Goal: Task Accomplishment & Management: Complete application form

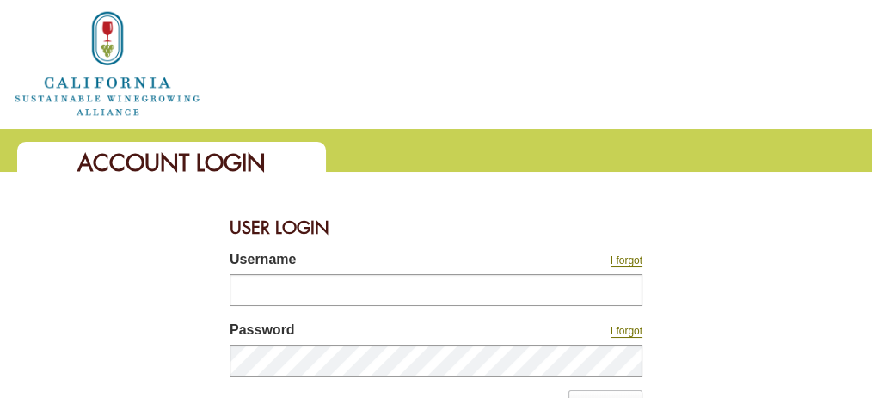
type input "**********"
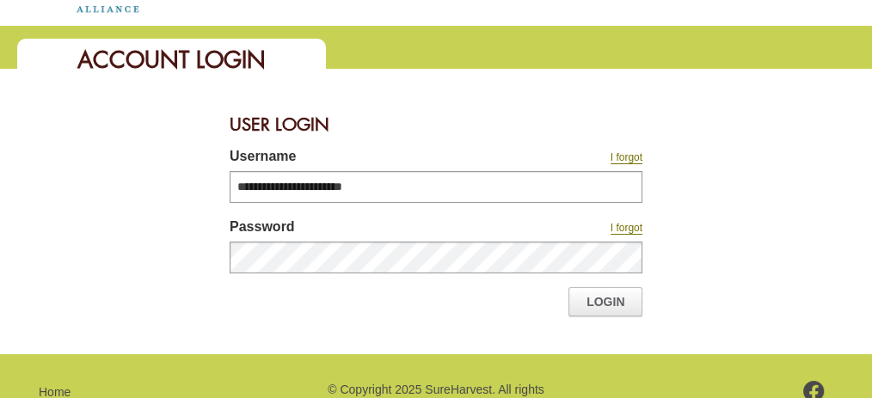
scroll to position [103, 0]
click at [607, 298] on link "Login" at bounding box center [606, 301] width 74 height 29
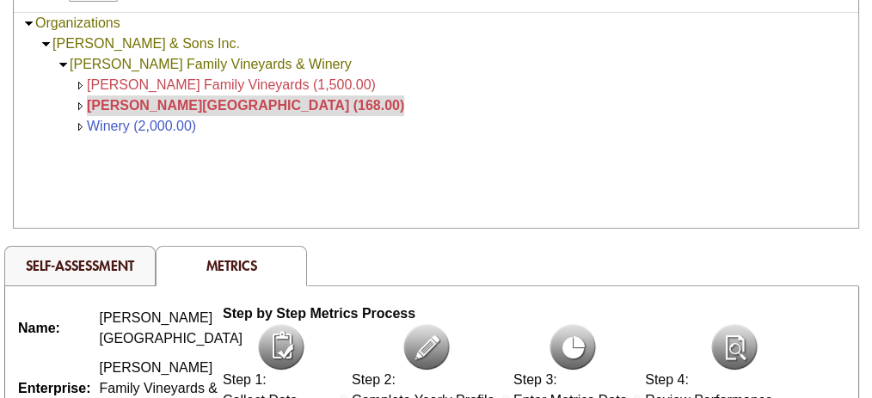
scroll to position [310, 0]
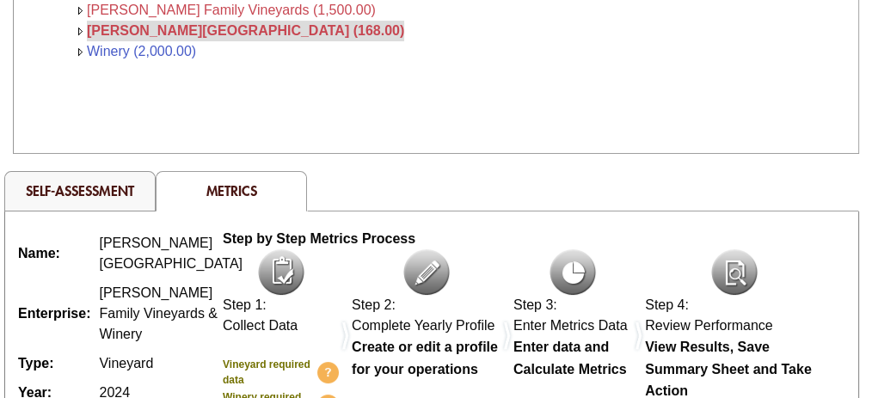
scroll to position [383, 0]
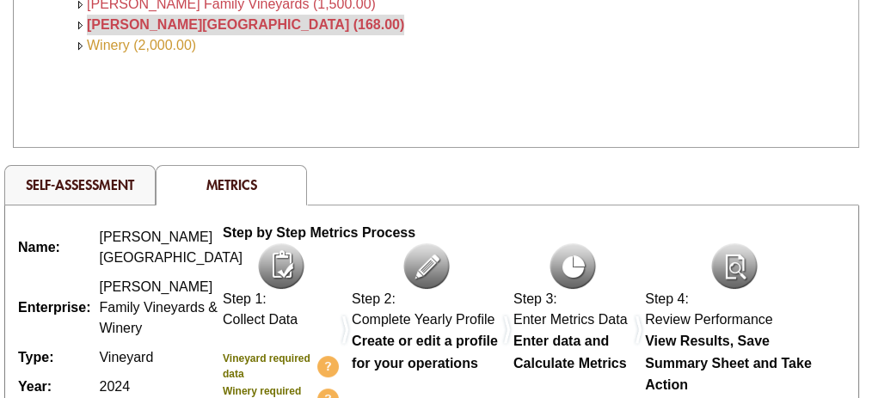
click at [98, 40] on link "Winery (2,000.00)" at bounding box center [141, 45] width 109 height 15
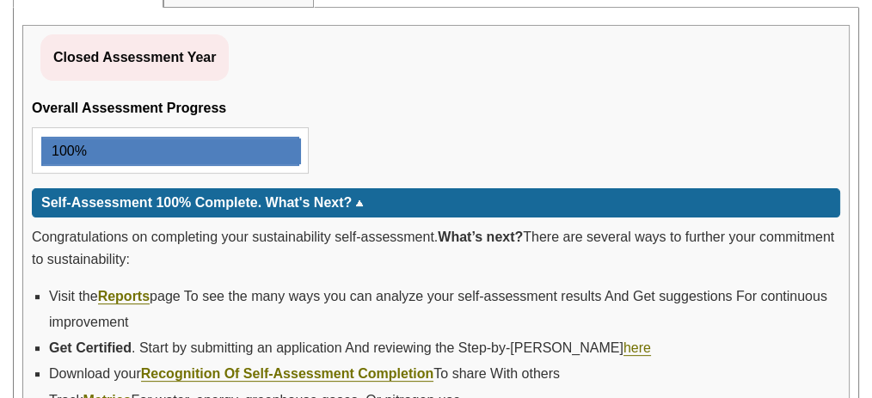
scroll to position [634, 0]
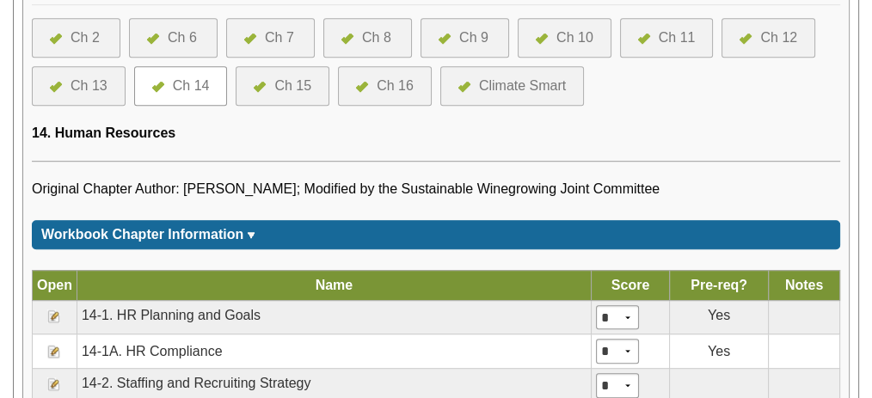
scroll to position [1101, 0]
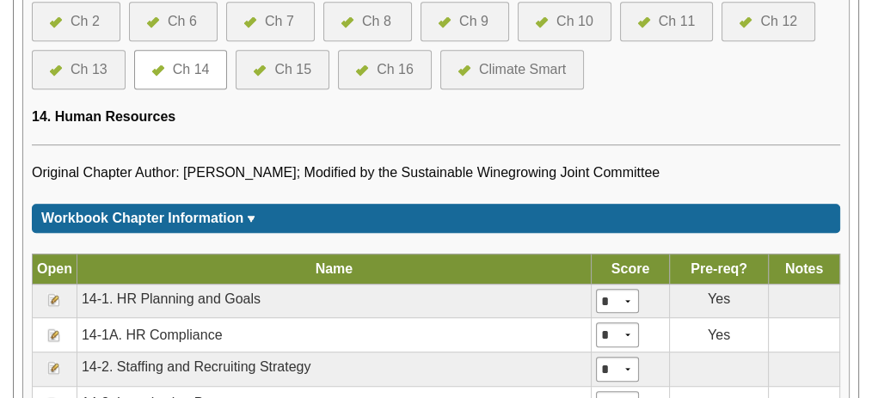
select select "****"
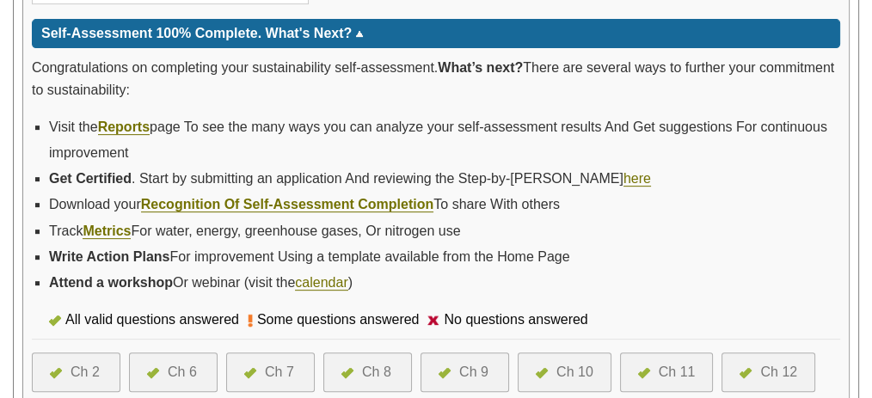
scroll to position [1099, 0]
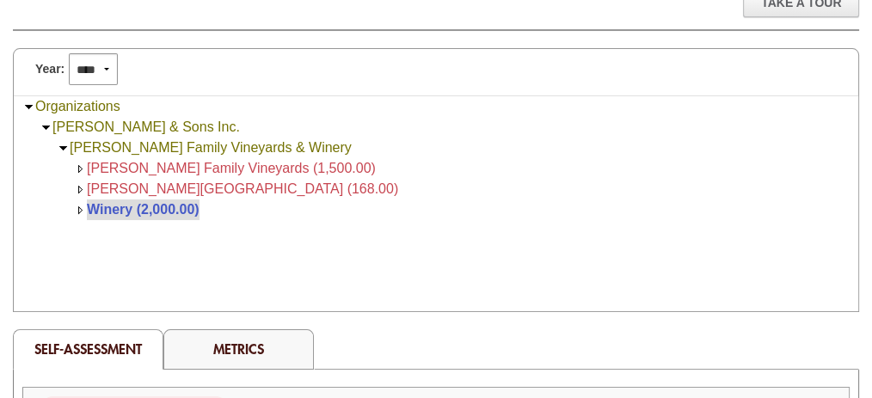
scroll to position [229, 0]
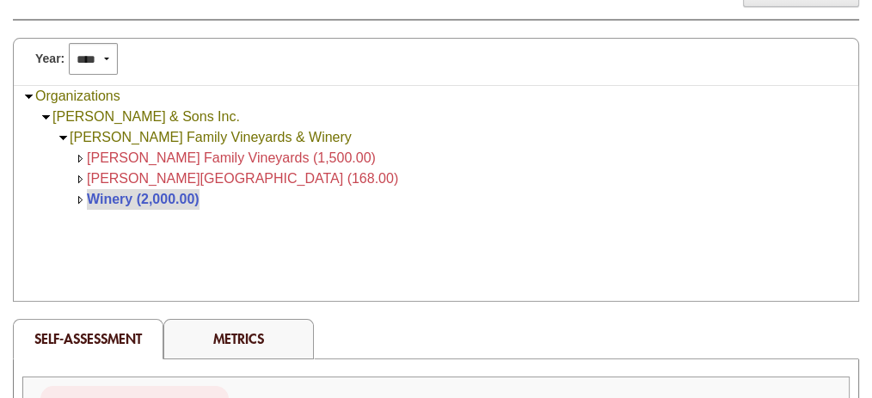
click at [102, 176] on span "[PERSON_NAME][GEOGRAPHIC_DATA] (168.00)" at bounding box center [242, 178] width 311 height 15
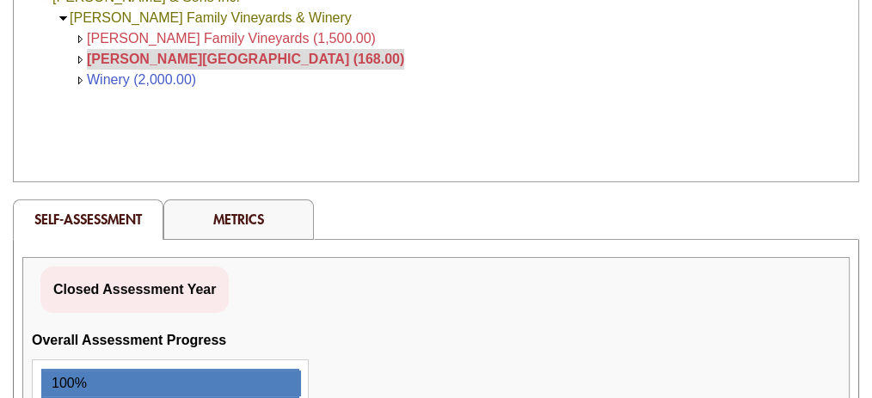
scroll to position [697, 0]
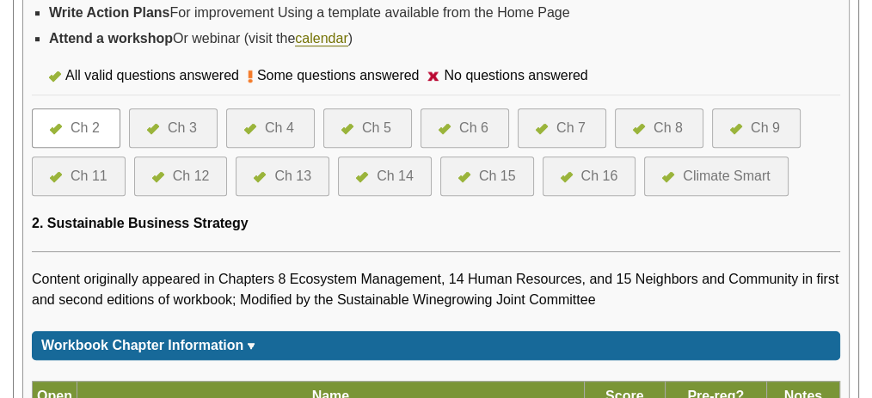
scroll to position [995, 0]
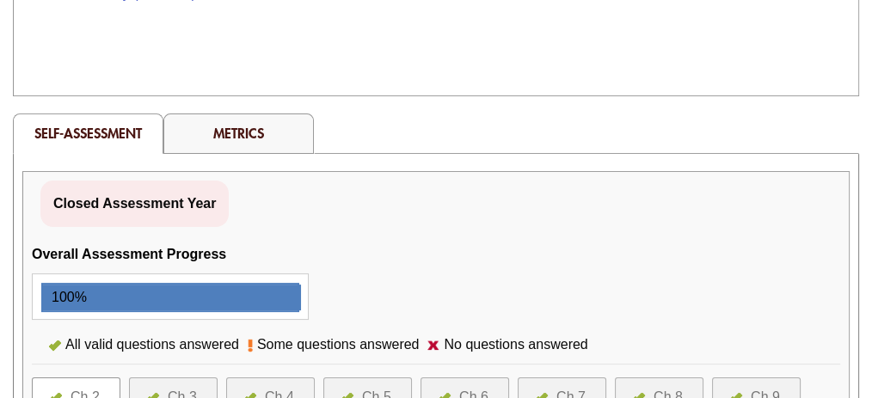
scroll to position [434, 0]
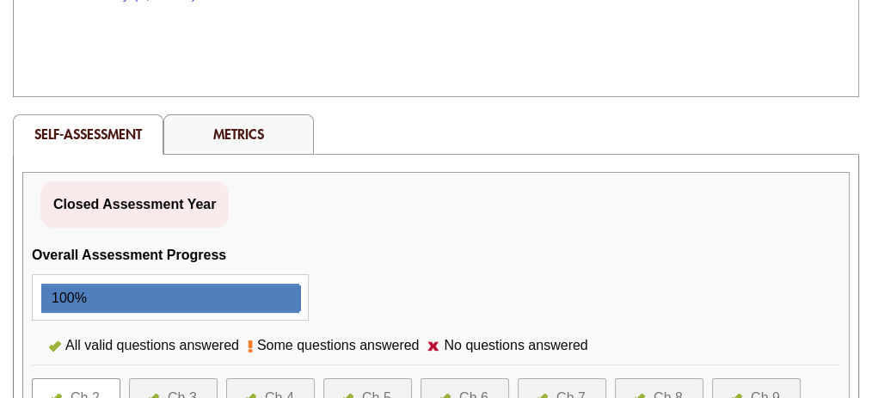
click at [197, 388] on div "Ch 3" at bounding box center [182, 398] width 29 height 21
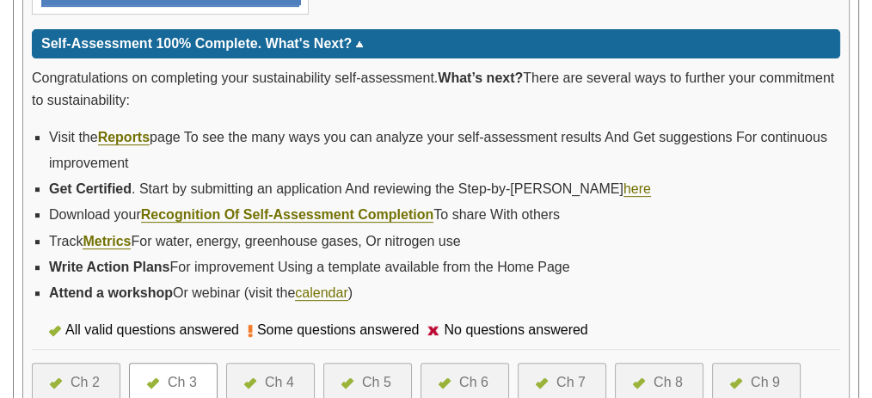
click at [218, 363] on div "Ch 3" at bounding box center [173, 383] width 89 height 40
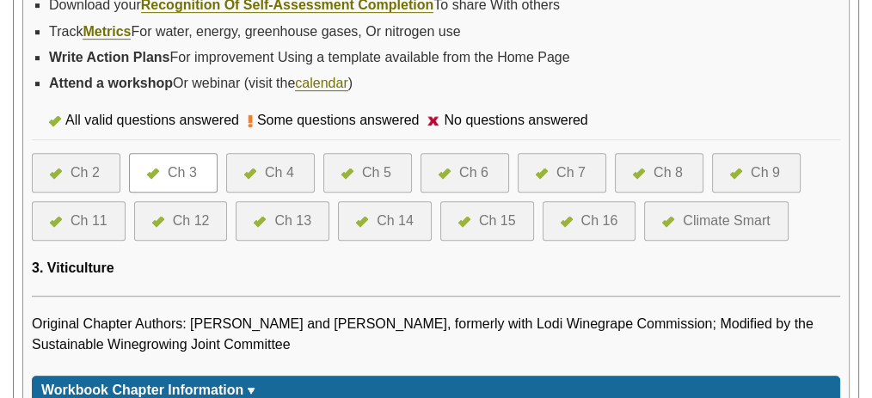
scroll to position [951, 0]
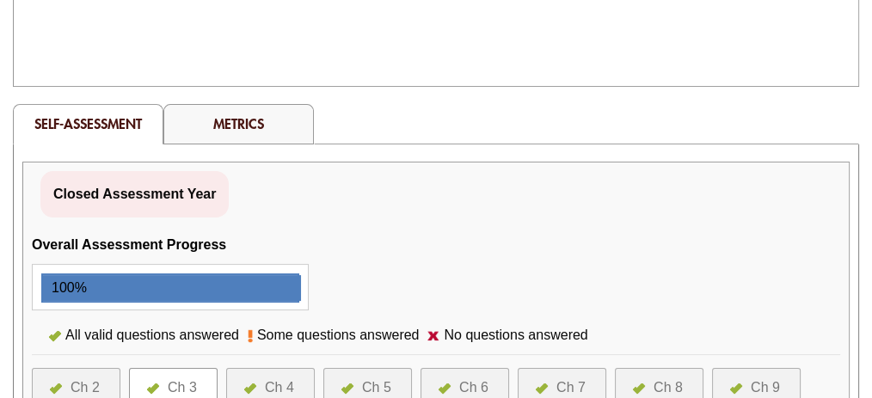
scroll to position [442, 0]
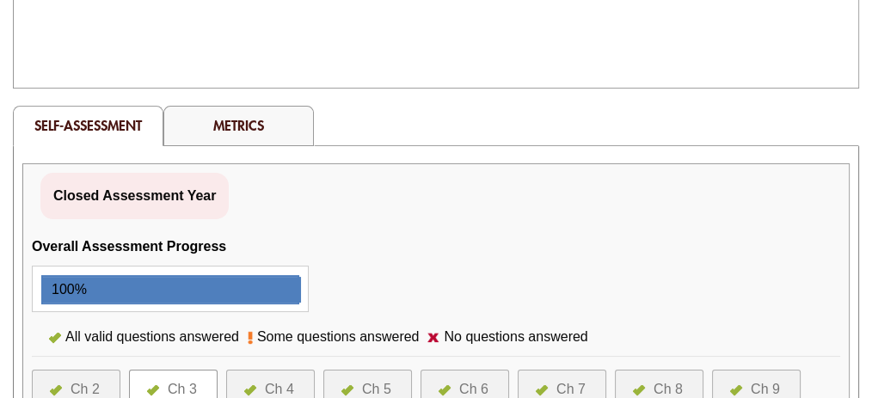
drag, startPoint x: 0, startPoint y: 0, endPoint x: 537, endPoint y: 256, distance: 594.5
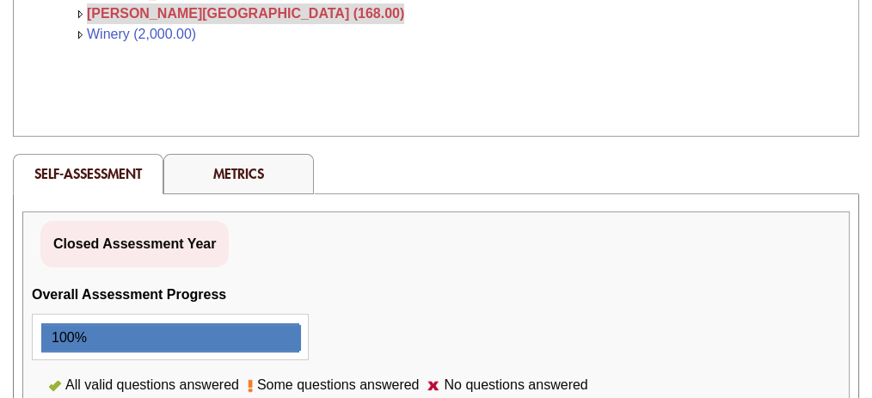
scroll to position [393, 0]
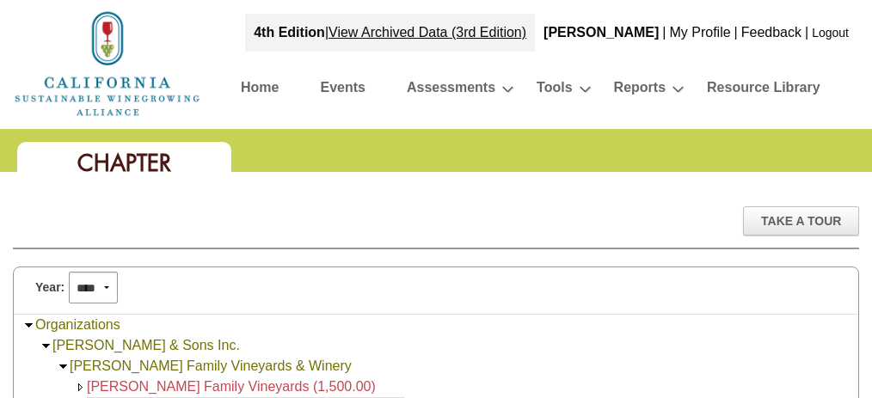
scroll to position [951, 0]
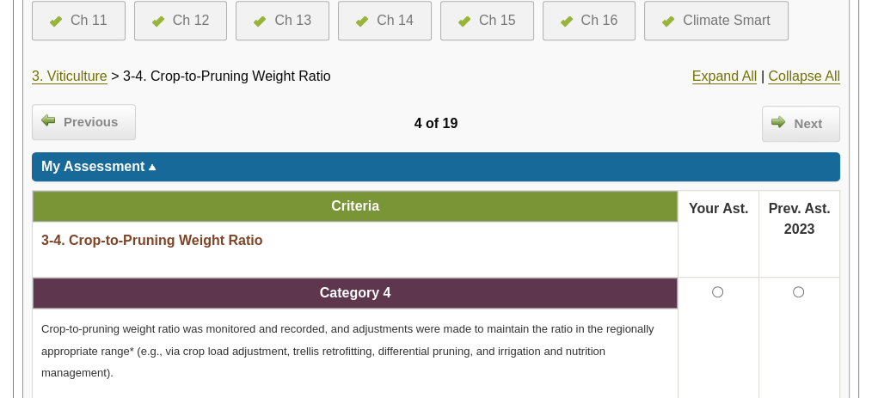
scroll to position [854, 0]
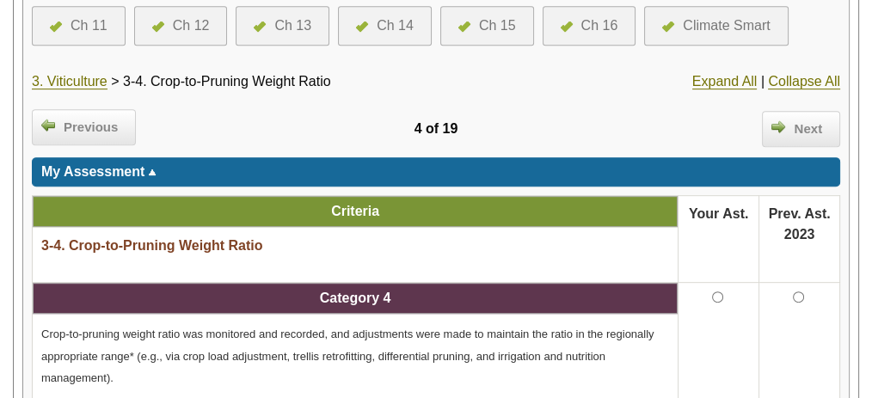
drag, startPoint x: 484, startPoint y: 357, endPoint x: 778, endPoint y: 329, distance: 294.6
click at [0, 0] on td "There was no familiarity with the concept of crop-to-pruning weight ratios. (Se…" at bounding box center [0, 0] width 0 height 0
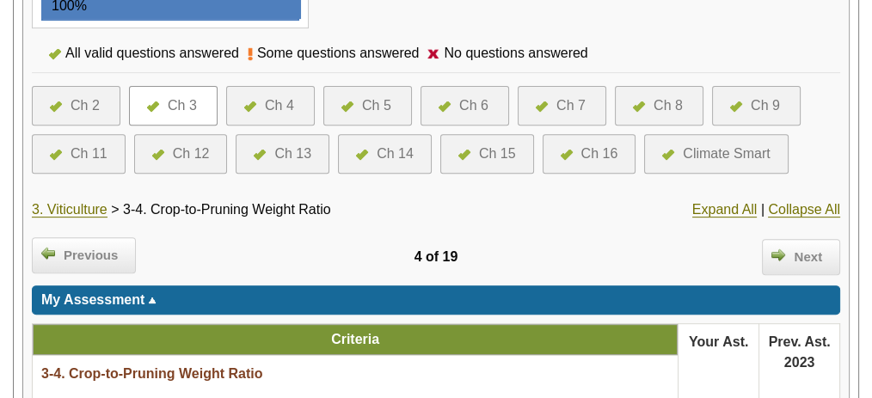
scroll to position [717, 0]
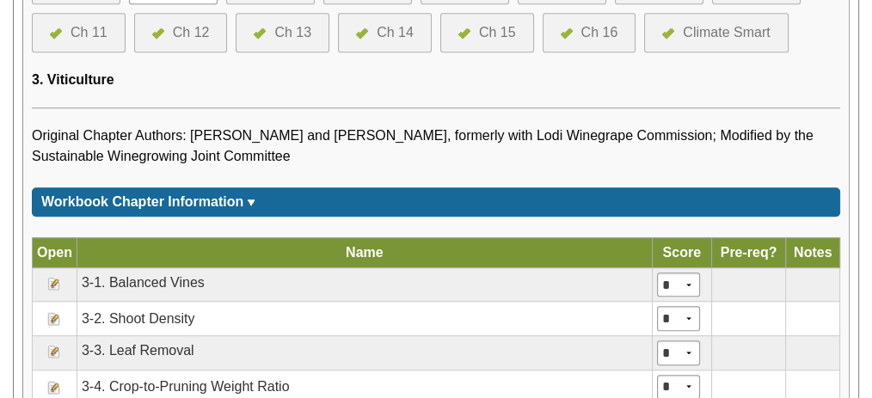
scroll to position [1141, 0]
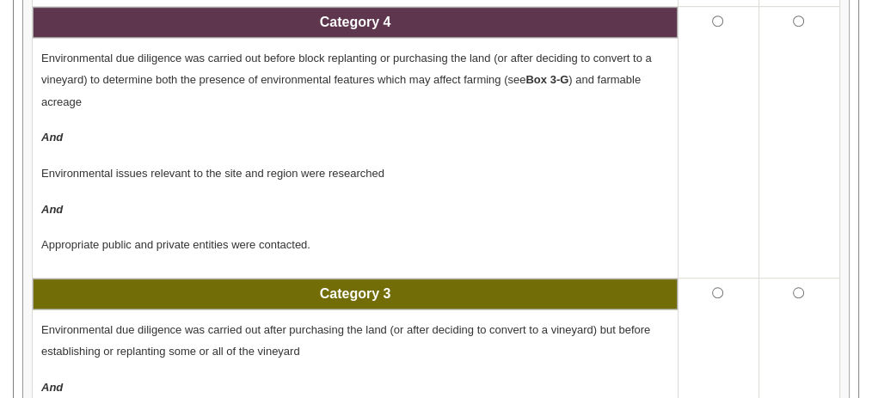
scroll to position [1186, 0]
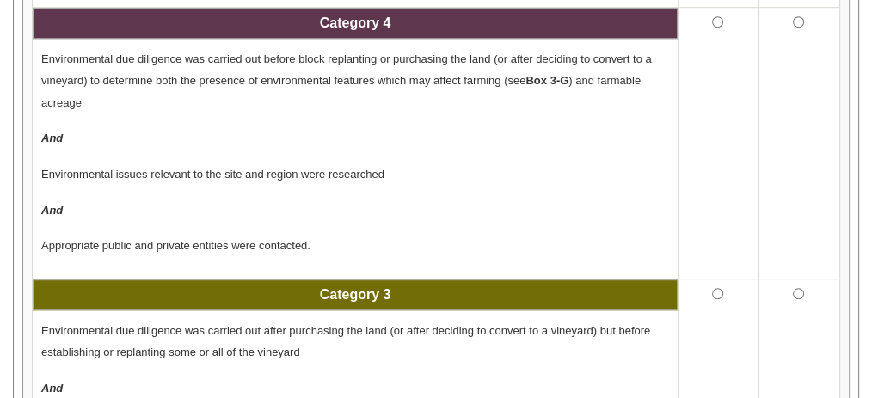
drag, startPoint x: 0, startPoint y: 0, endPoint x: 219, endPoint y: 262, distance: 342.0
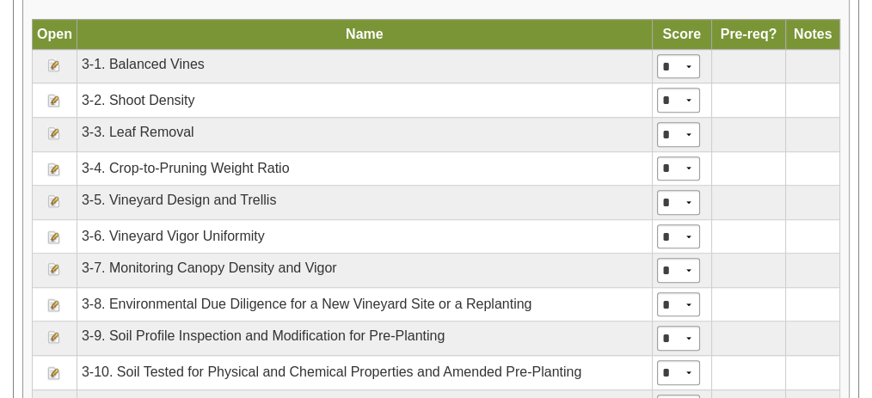
scroll to position [1346, 0]
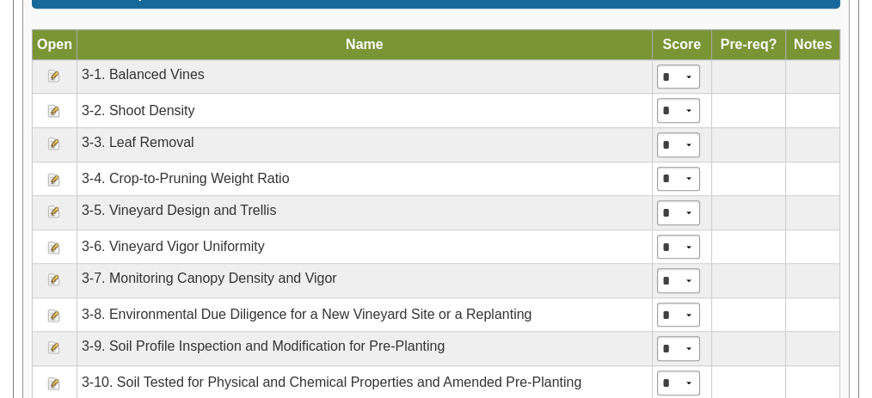
click at [61, 341] on img at bounding box center [54, 348] width 14 height 14
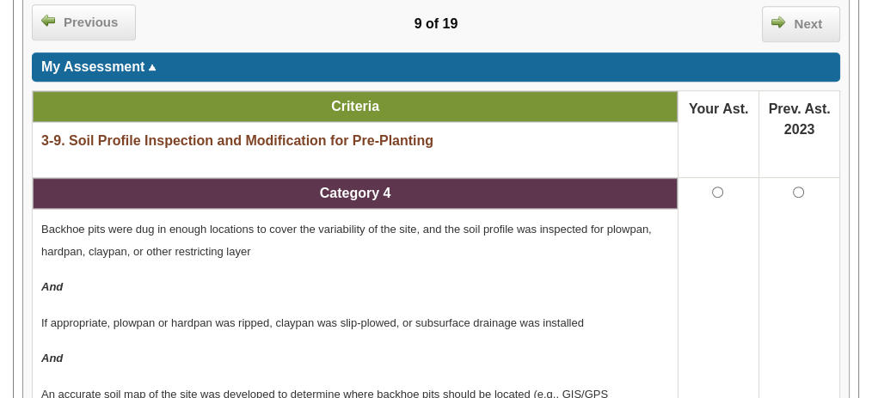
scroll to position [960, 0]
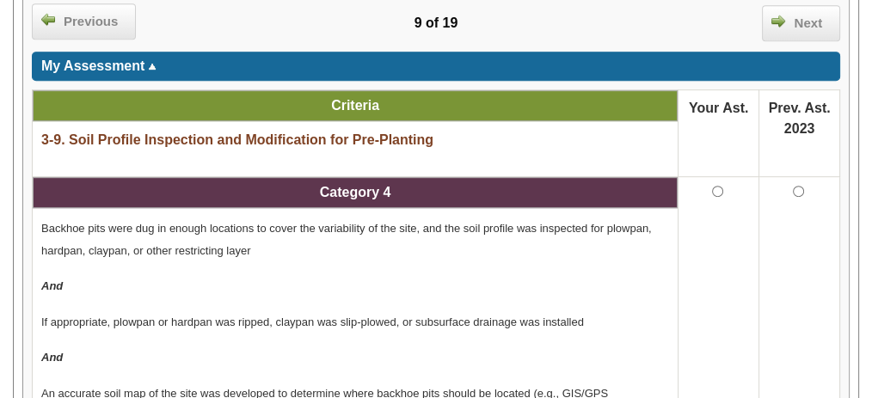
click at [0, 0] on td "3-9. Soil Profile Inspection and Modification for Pre-Planting" at bounding box center [0, 0] width 0 height 0
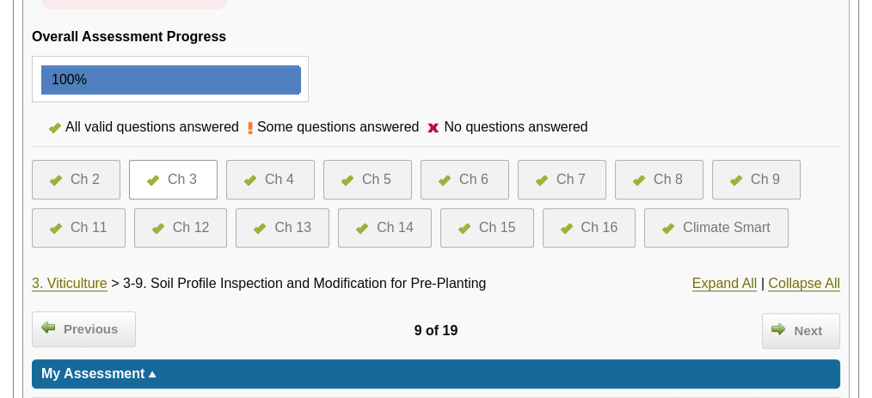
scroll to position [651, 0]
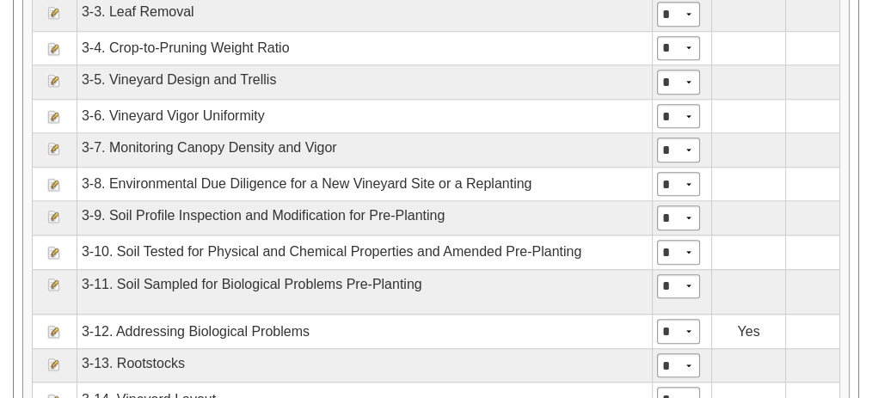
scroll to position [1475, 0]
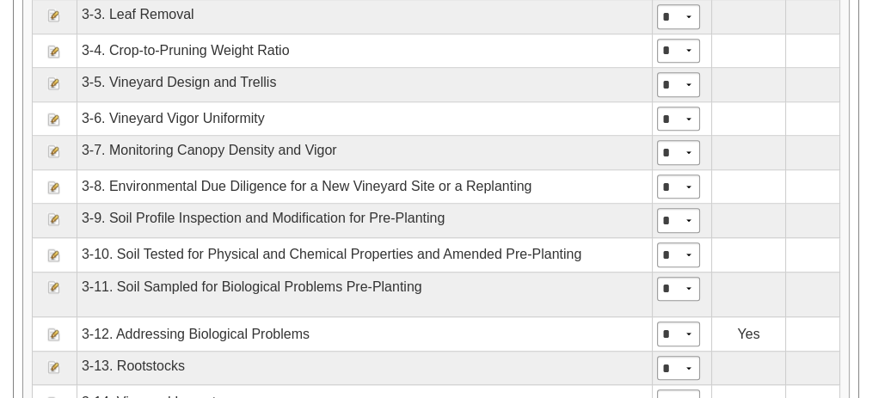
click at [61, 280] on img at bounding box center [54, 287] width 14 height 14
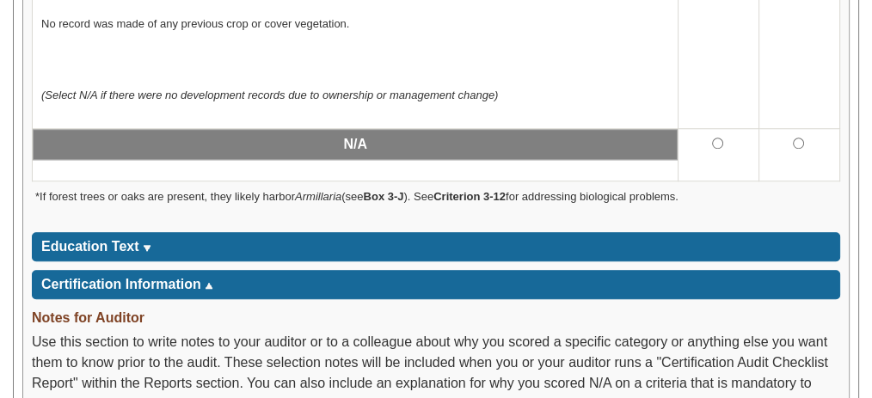
scroll to position [1649, 0]
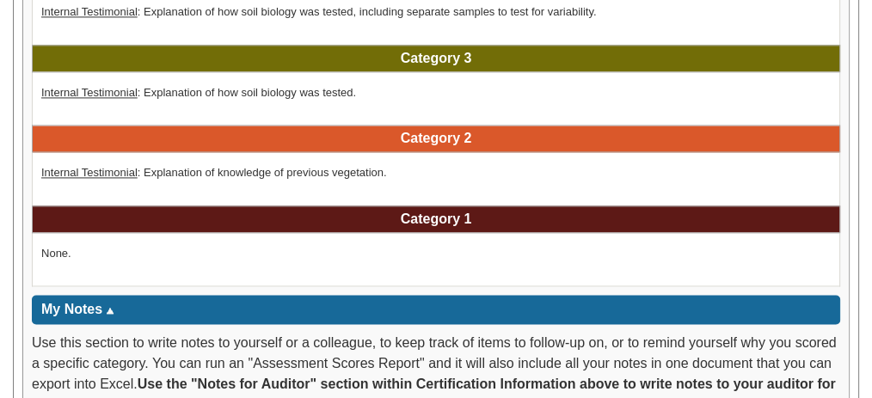
scroll to position [2622, 0]
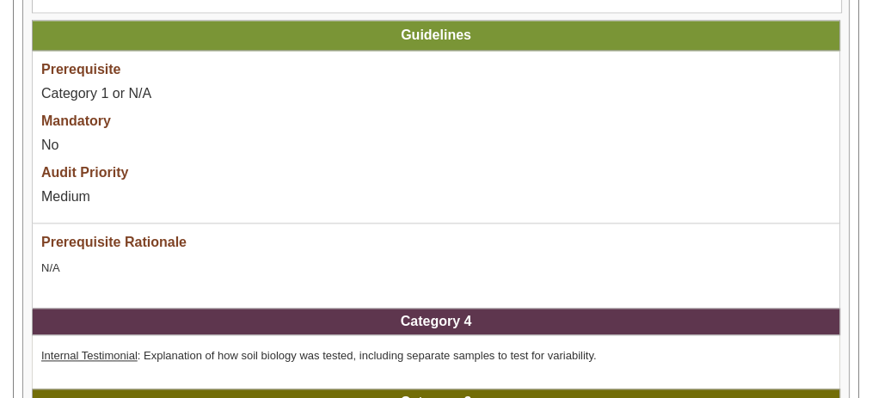
scroll to position [2266, 0]
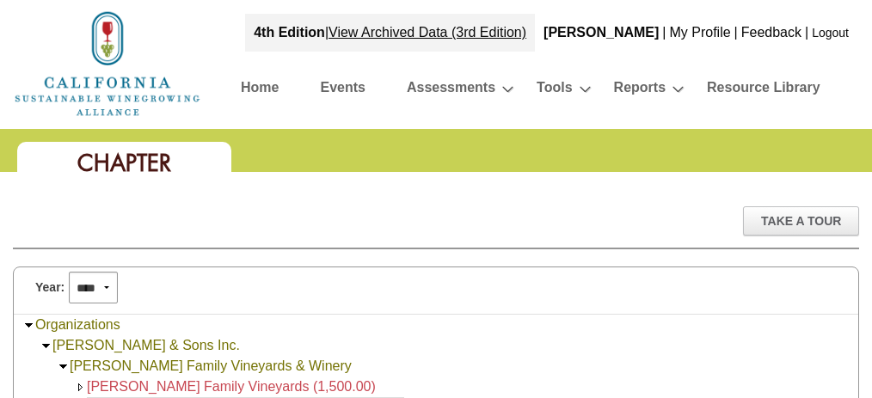
scroll to position [1475, 0]
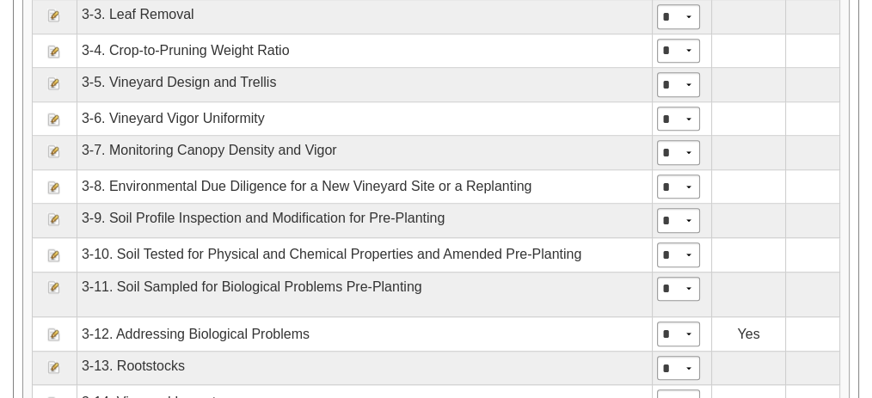
click at [61, 328] on img at bounding box center [54, 335] width 14 height 14
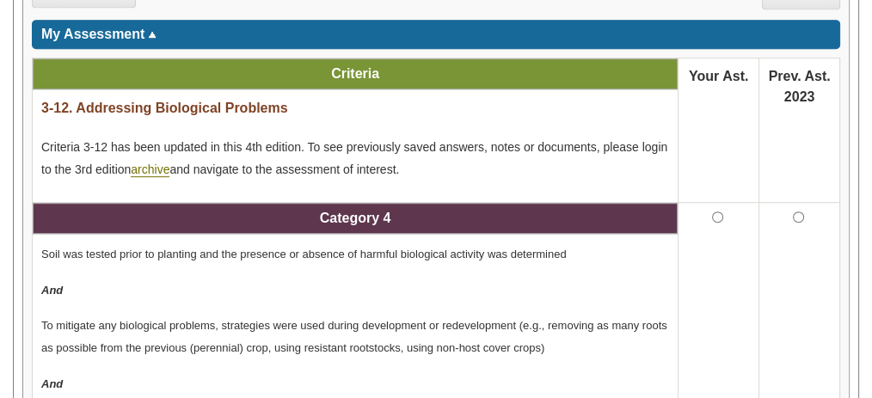
scroll to position [991, 0]
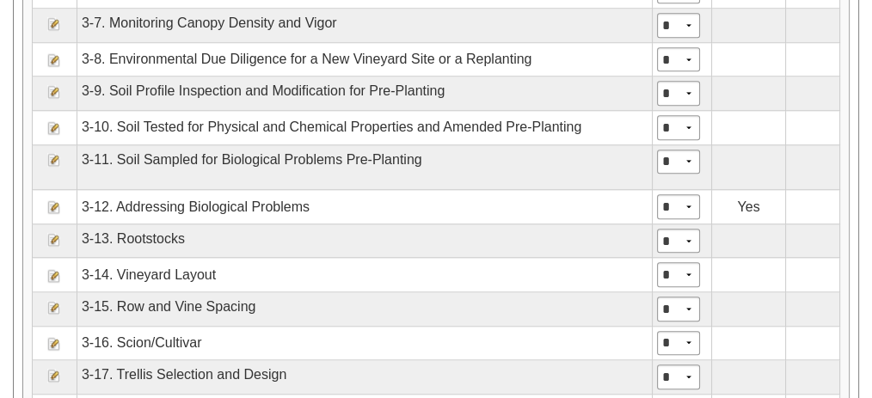
scroll to position [1606, 0]
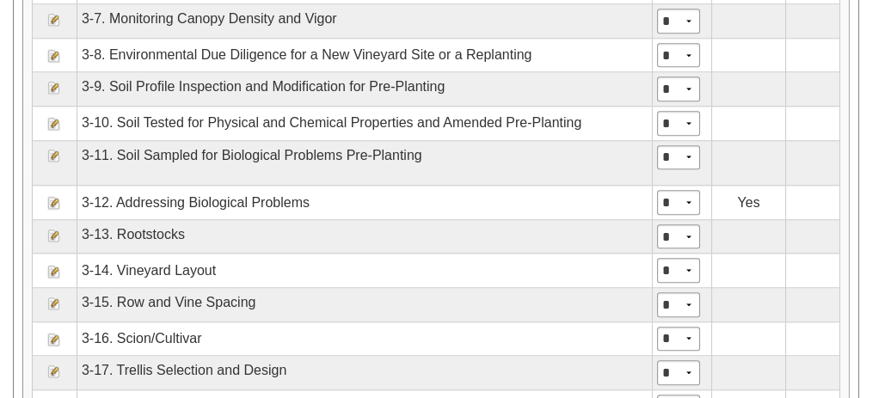
click at [61, 229] on img at bounding box center [54, 236] width 14 height 14
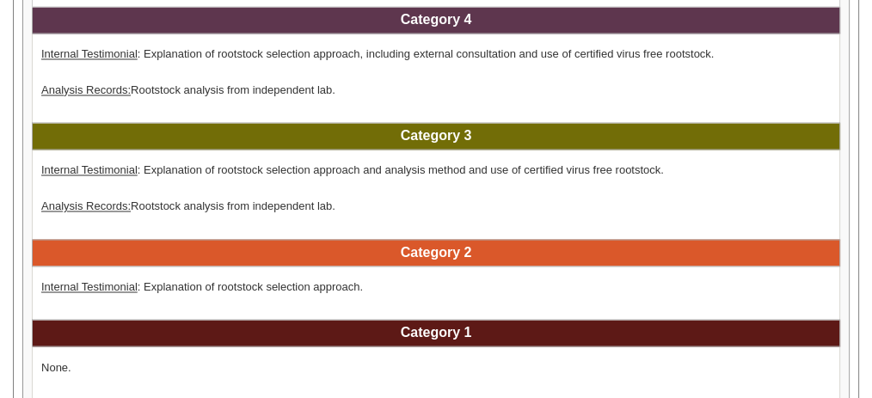
scroll to position [2936, 0]
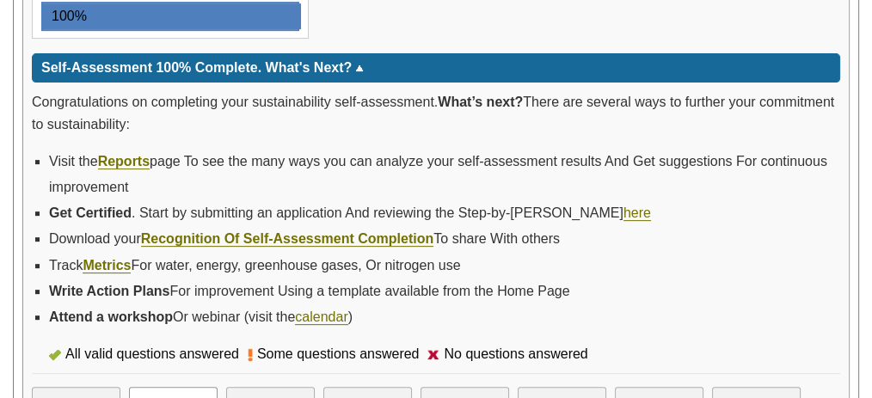
scroll to position [713, 0]
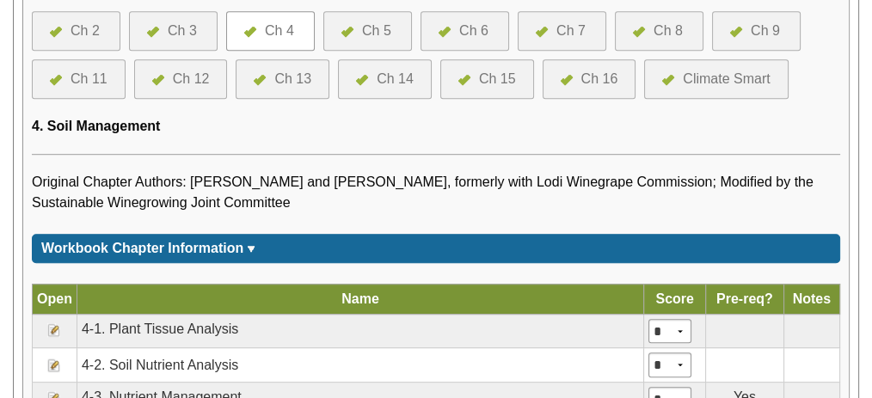
scroll to position [1093, 0]
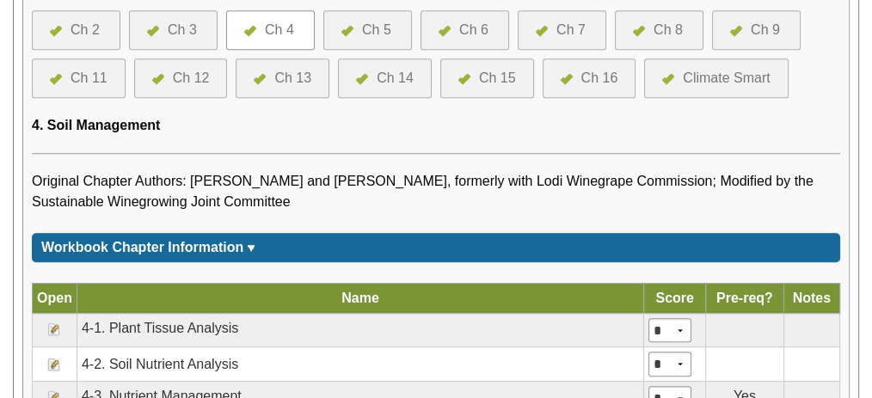
click at [61, 323] on img at bounding box center [54, 330] width 14 height 14
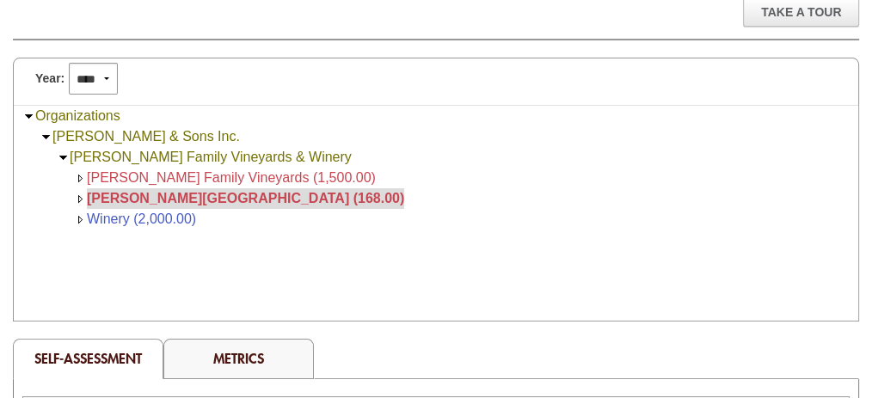
scroll to position [204, 0]
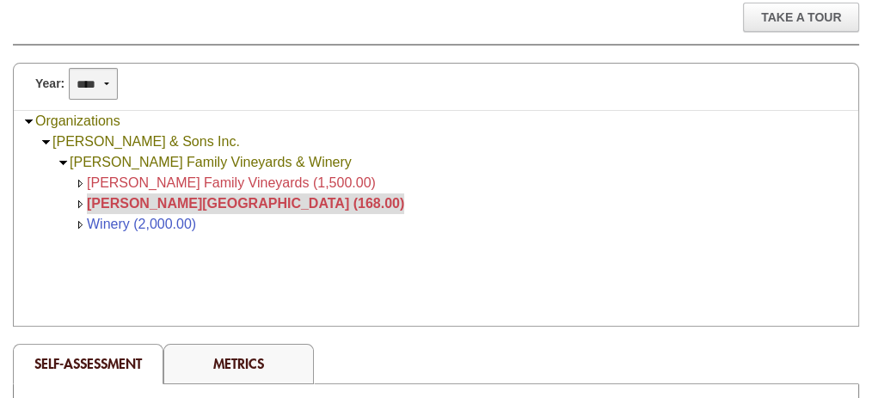
click at [109, 79] on select "**** **** **** **** **** **** **** **** **** **** **** **** **** ****" at bounding box center [93, 84] width 49 height 32
click at [69, 68] on select "**** **** **** **** **** **** **** **** **** **** **** **** **** ****" at bounding box center [93, 84] width 49 height 32
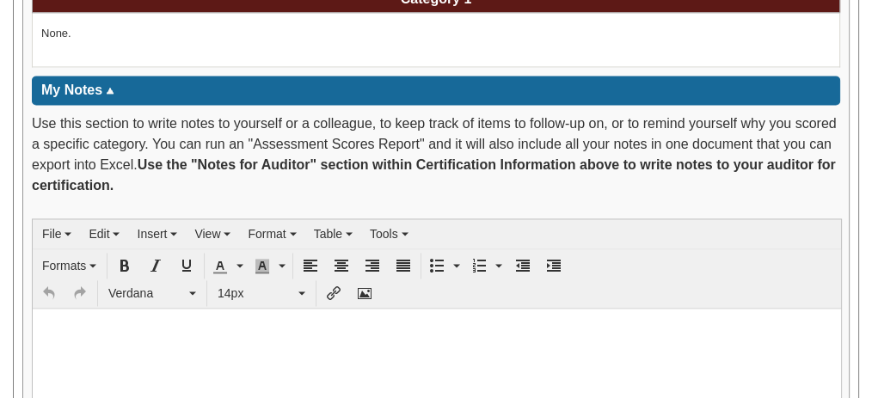
scroll to position [2700, 0]
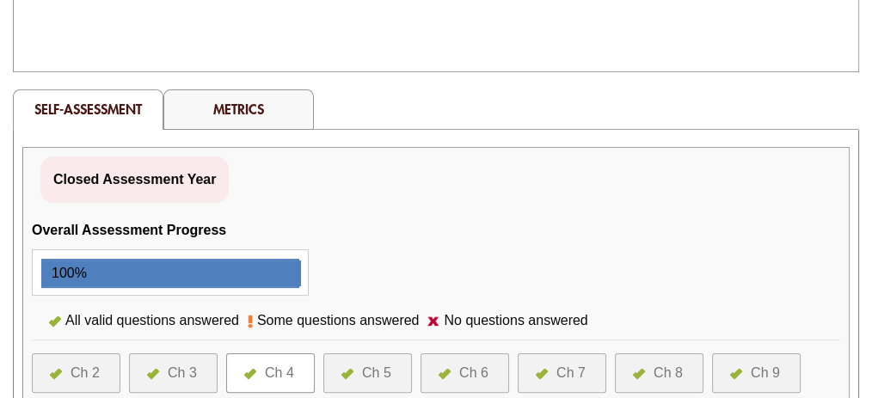
scroll to position [461, 0]
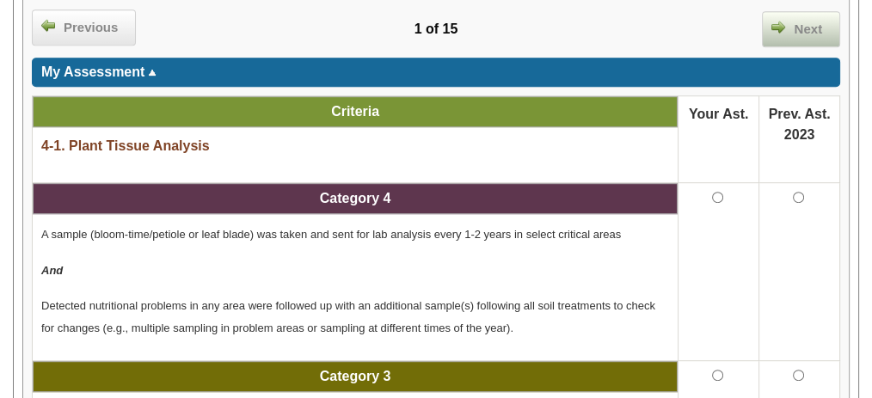
scroll to position [939, 0]
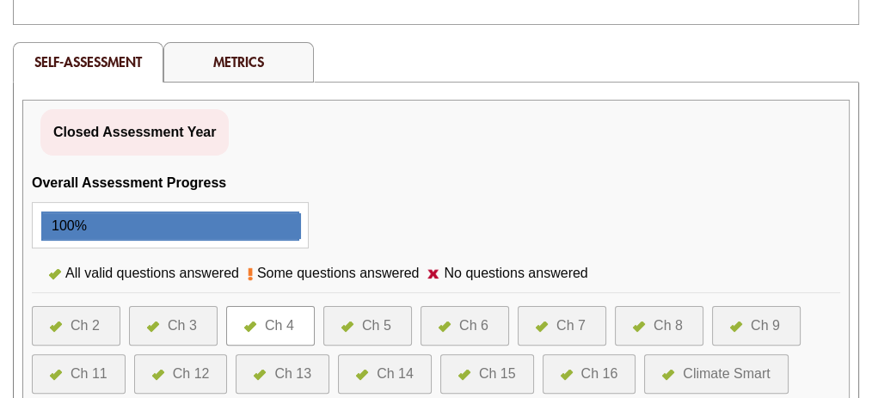
scroll to position [509, 0]
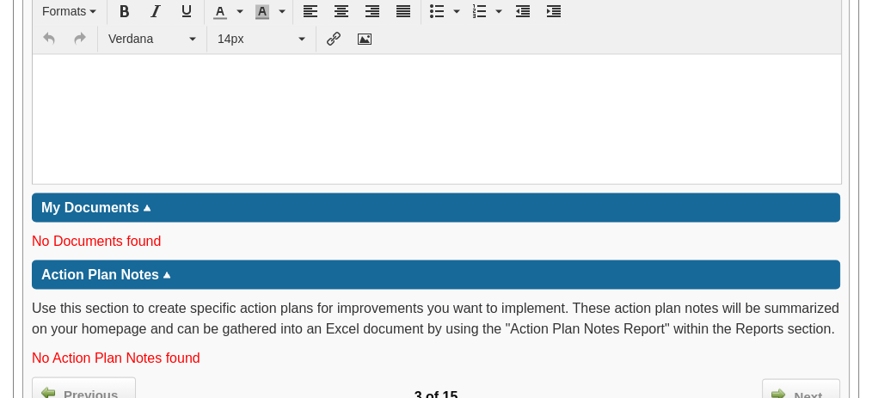
scroll to position [3204, 0]
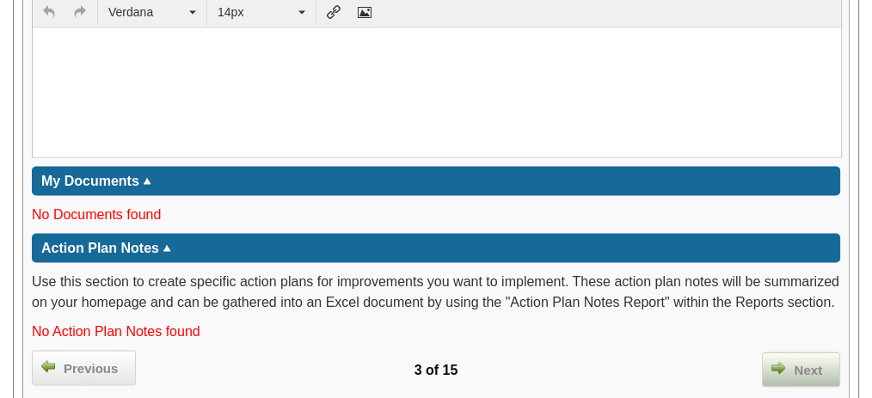
click at [811, 360] on span "Next" at bounding box center [808, 370] width 46 height 20
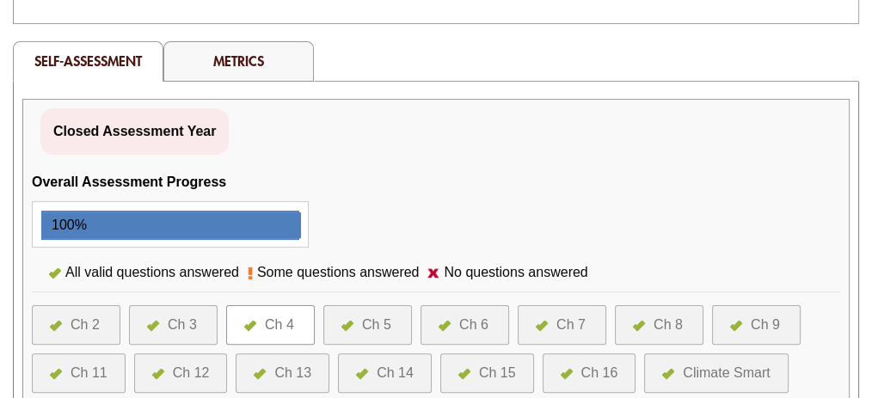
scroll to position [508, 0]
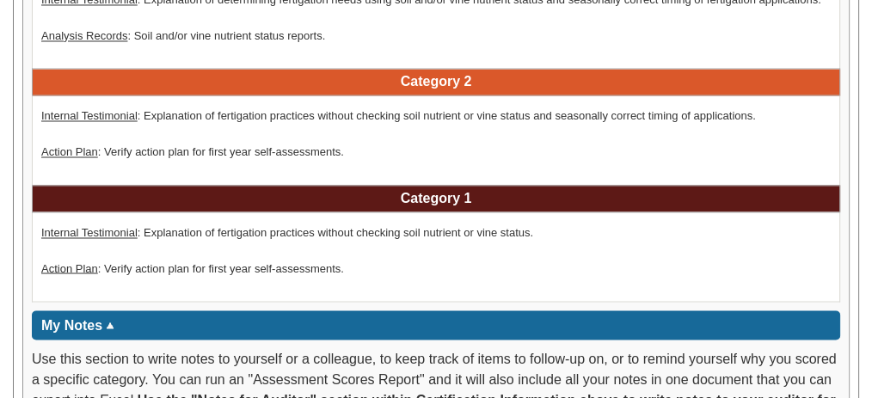
scroll to position [3001, 0]
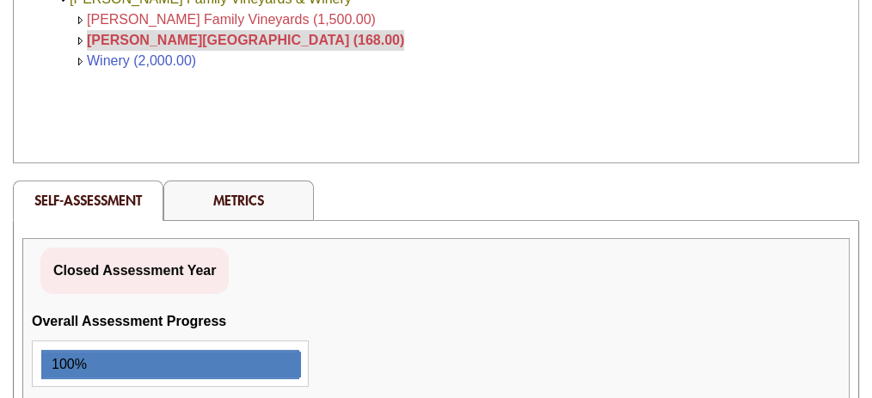
scroll to position [372, 0]
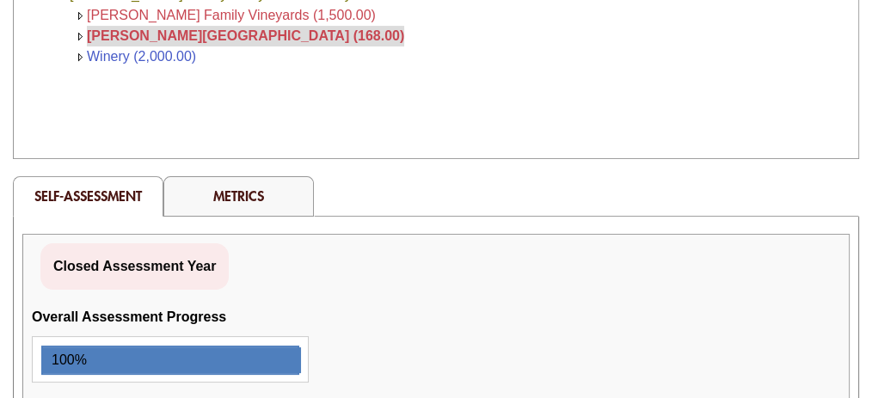
drag, startPoint x: 0, startPoint y: 0, endPoint x: 545, endPoint y: 128, distance: 560.3
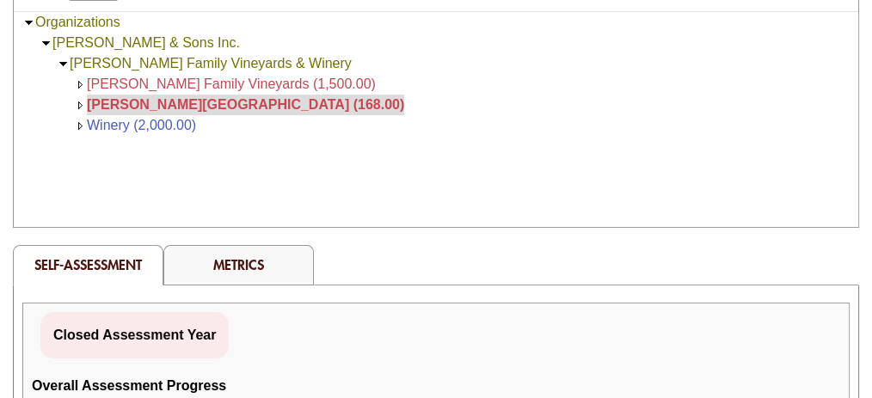
scroll to position [301, 0]
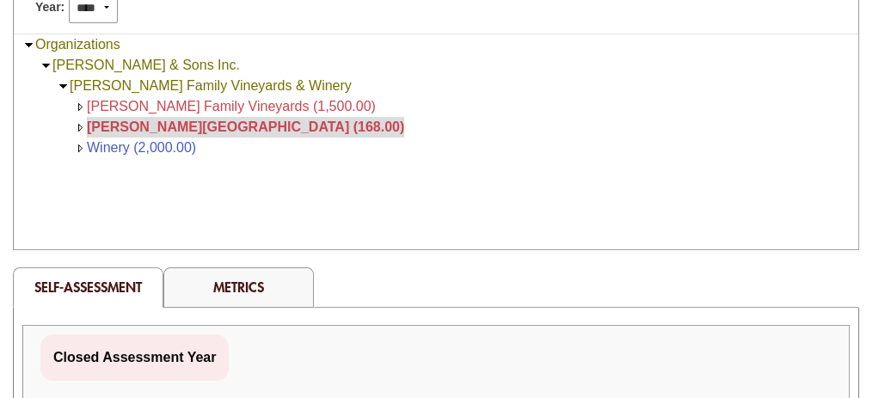
scroll to position [279, 0]
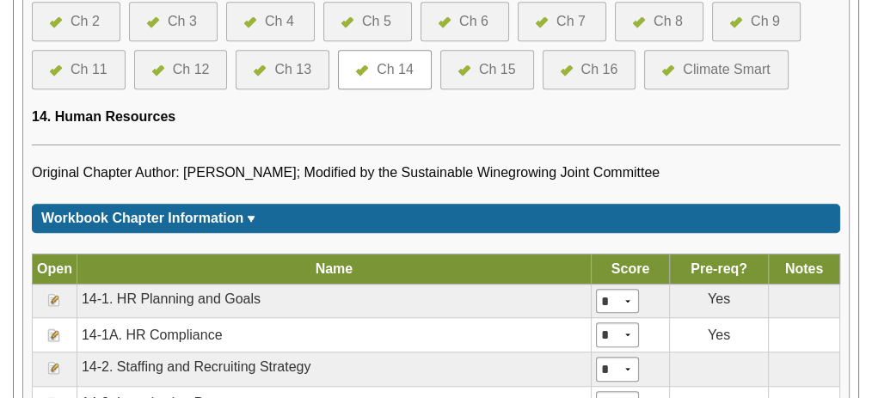
scroll to position [1101, 0]
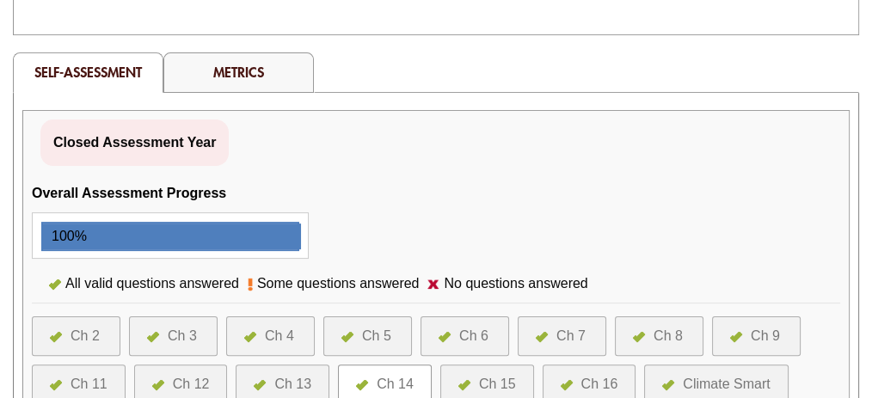
scroll to position [492, 0]
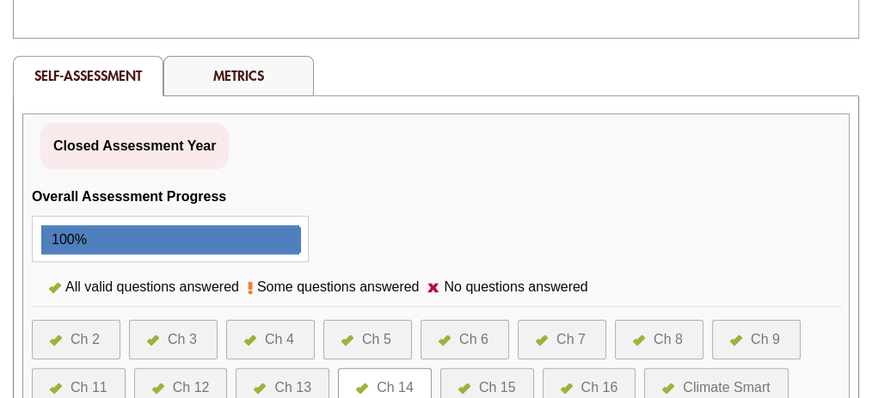
click at [391, 329] on div "Ch 5" at bounding box center [376, 339] width 29 height 21
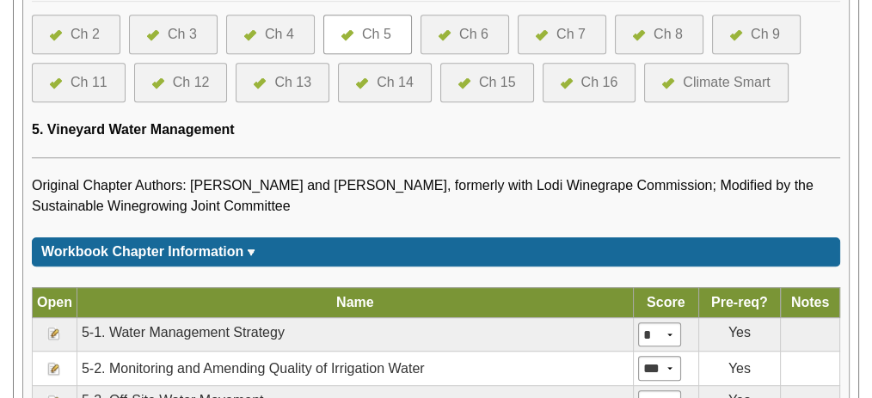
scroll to position [1089, 0]
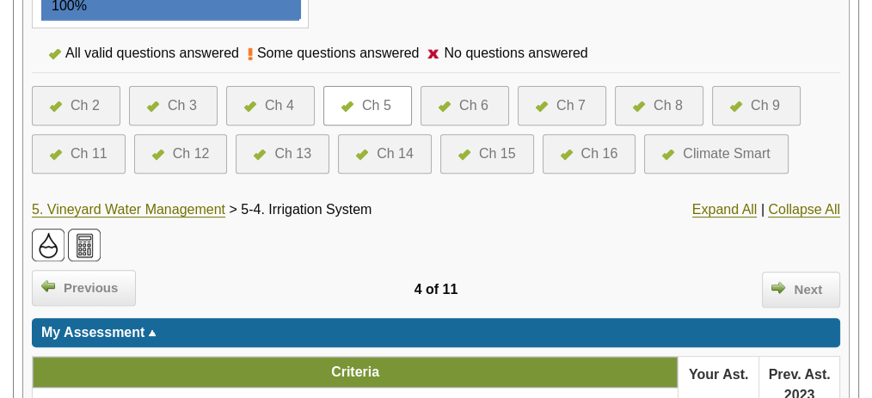
scroll to position [597, 0]
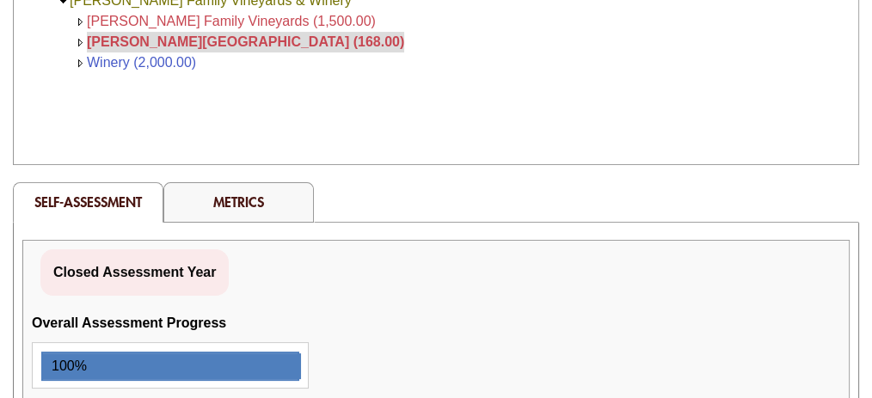
scroll to position [360, 0]
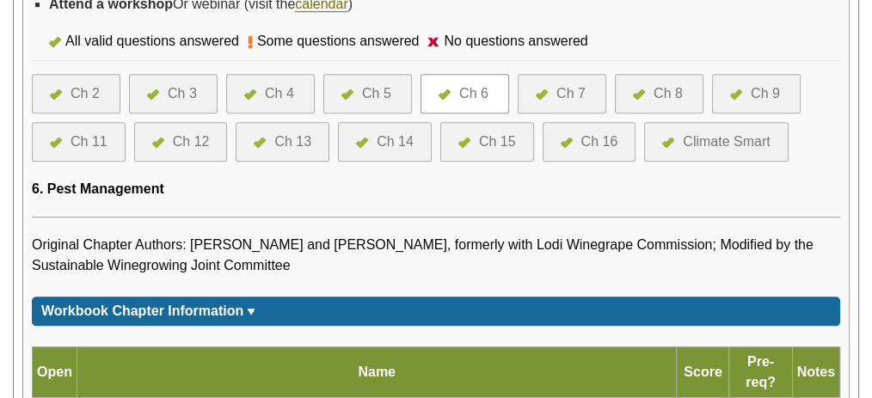
scroll to position [1029, 0]
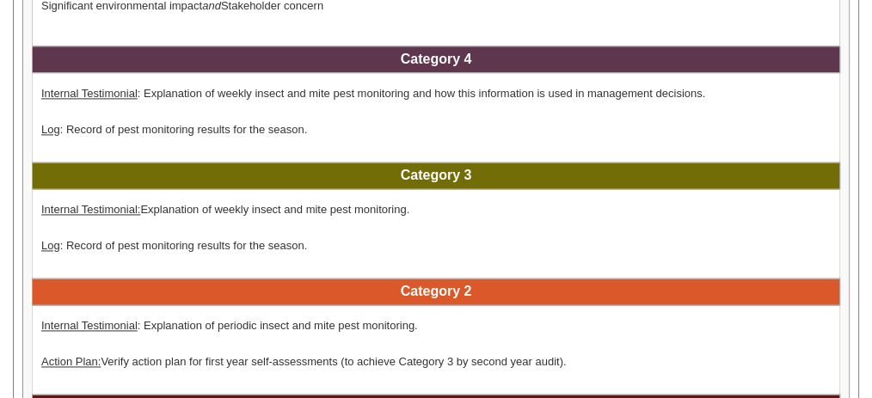
scroll to position [2585, 0]
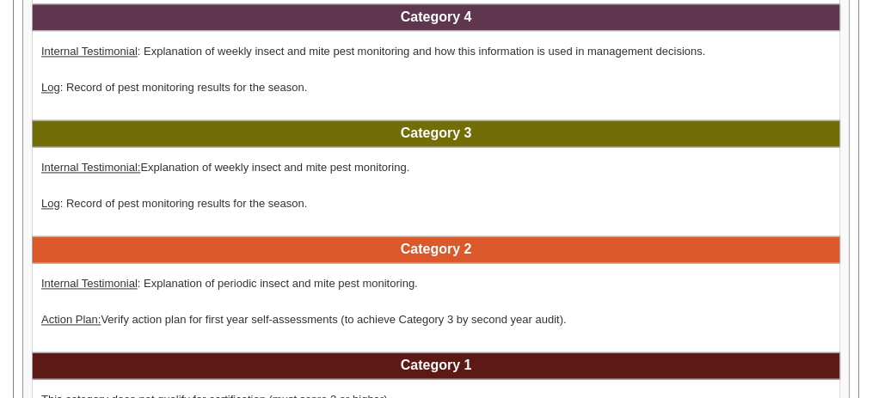
drag, startPoint x: 432, startPoint y: 861, endPoint x: 138, endPoint y: 689, distance: 340.8
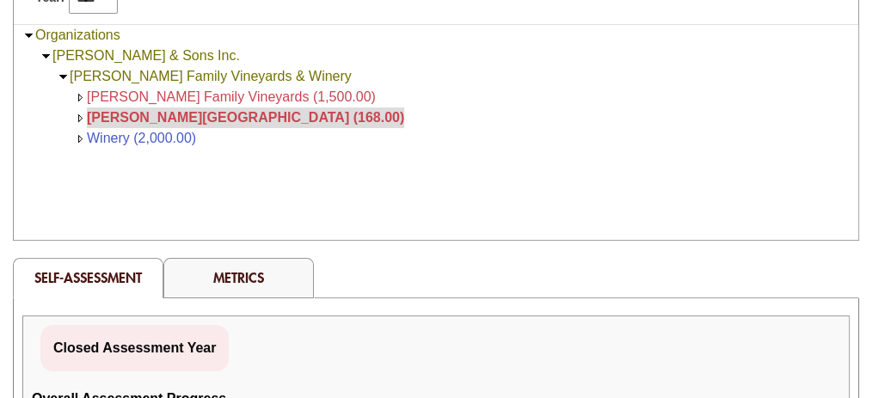
scroll to position [305, 0]
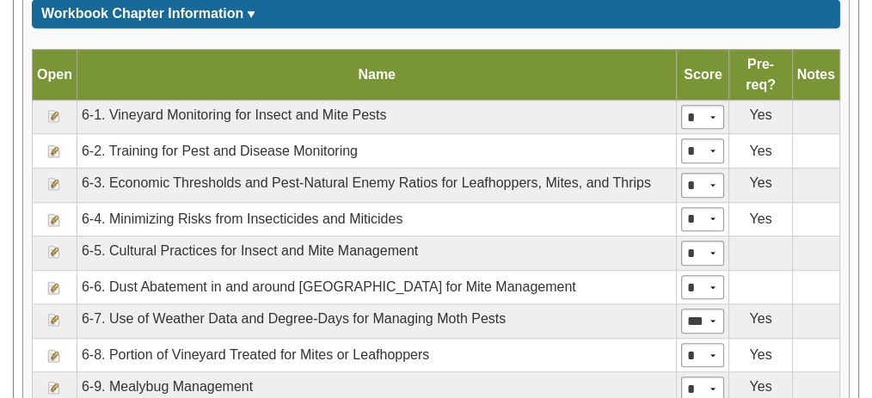
scroll to position [1333, 0]
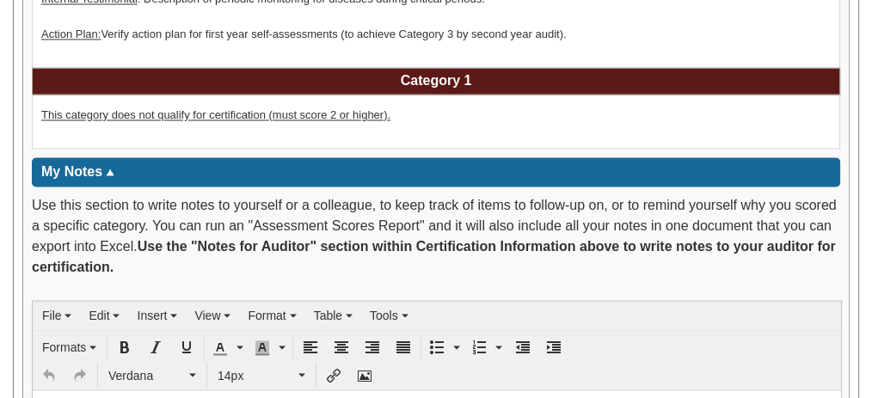
scroll to position [2891, 0]
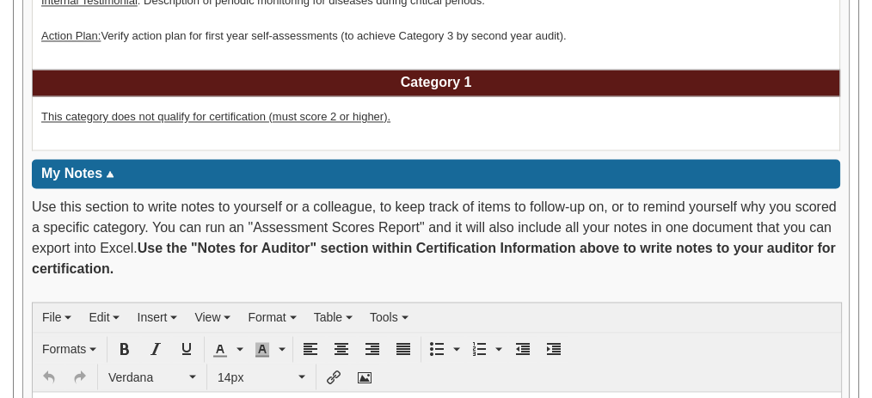
drag, startPoint x: 323, startPoint y: 639, endPoint x: 431, endPoint y: 493, distance: 181.5
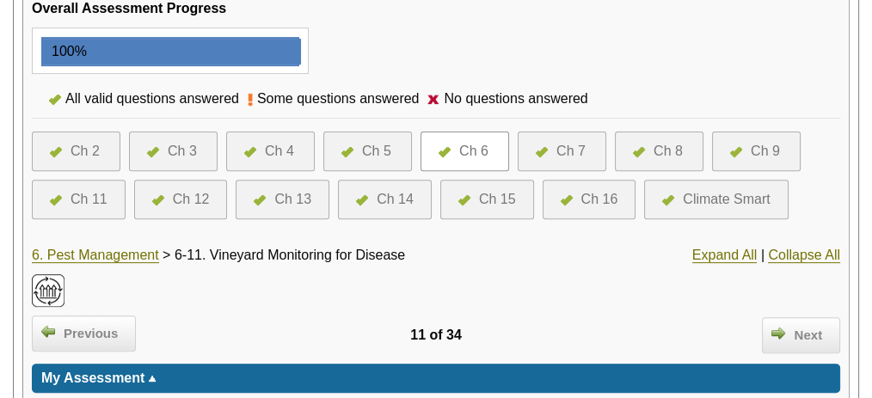
scroll to position [677, 0]
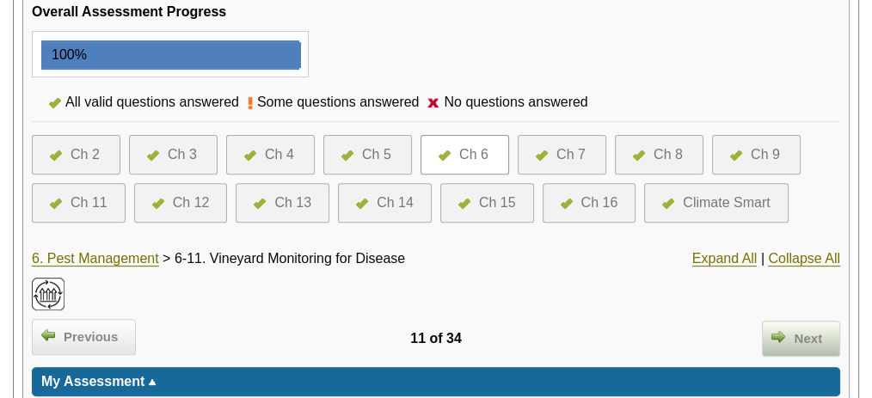
click at [794, 329] on span "Next" at bounding box center [808, 339] width 46 height 20
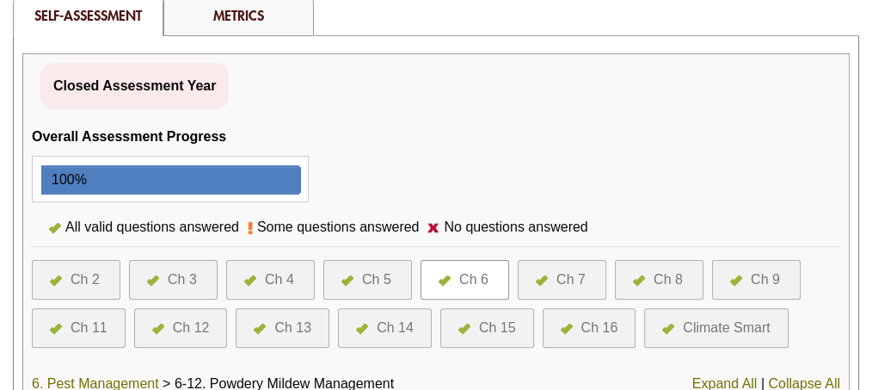
scroll to position [569, 0]
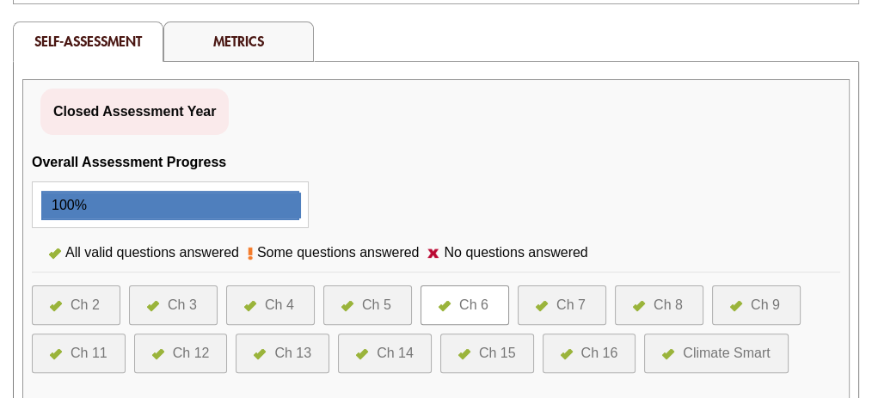
scroll to position [525, 0]
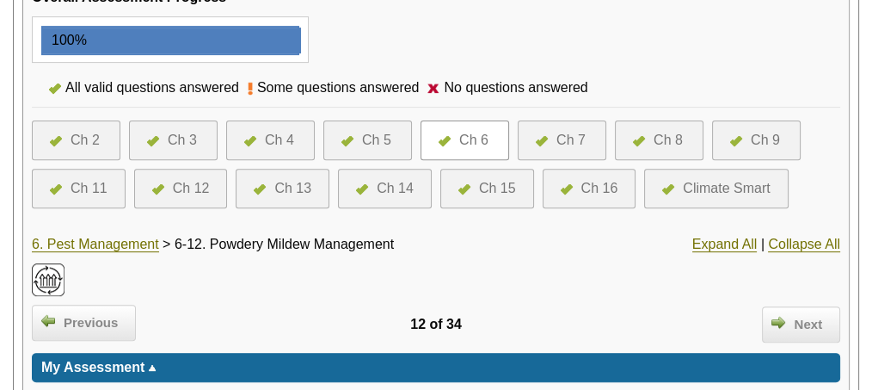
scroll to position [693, 0]
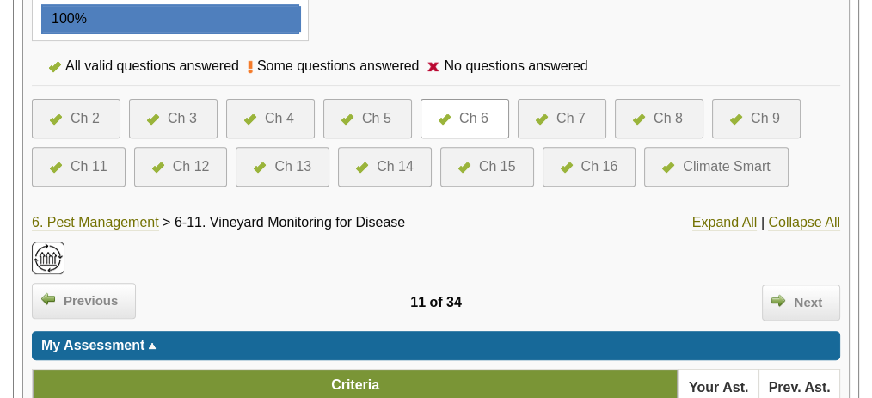
scroll to position [730, 0]
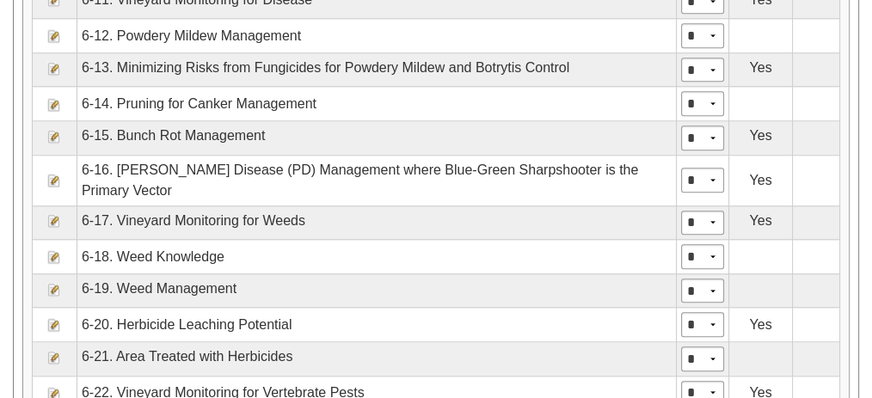
scroll to position [1782, 0]
click at [61, 387] on img at bounding box center [54, 394] width 14 height 14
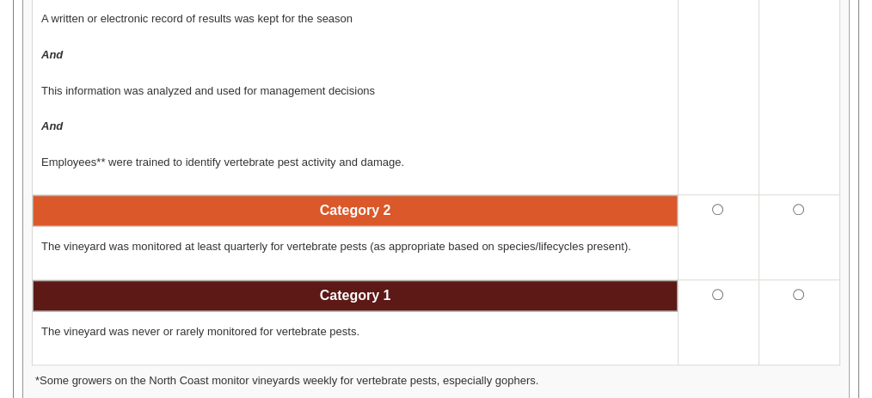
scroll to position [1538, 0]
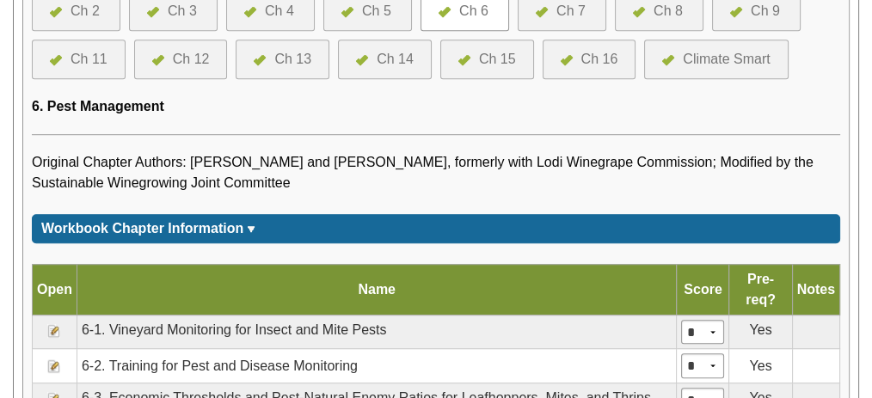
scroll to position [1111, 0]
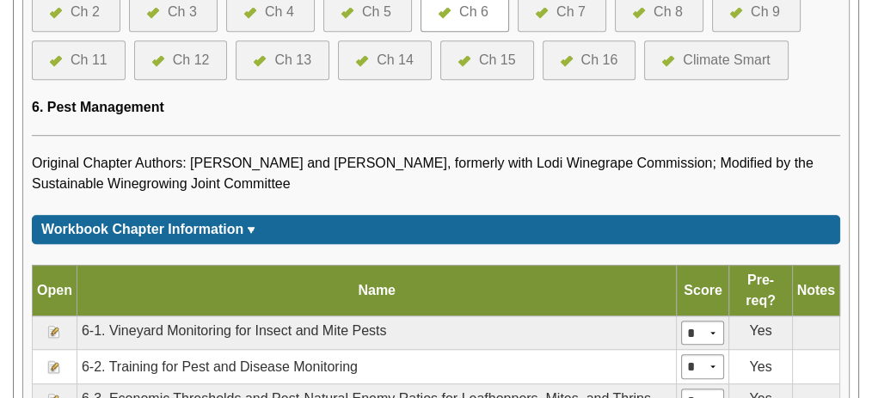
click at [61, 360] on img at bounding box center [54, 367] width 14 height 14
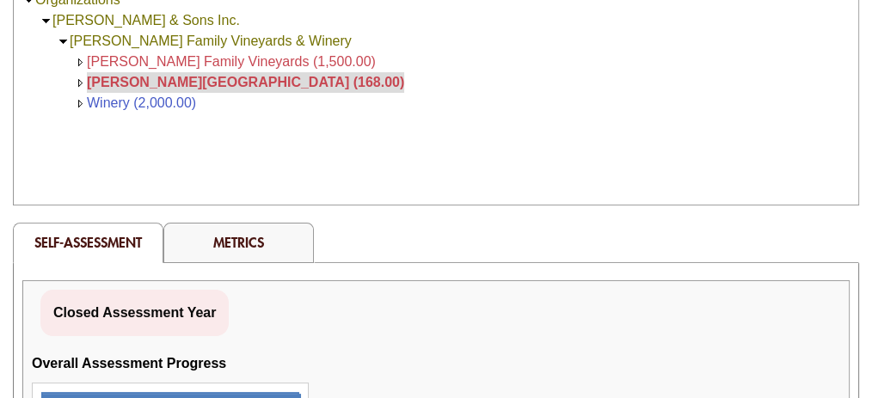
scroll to position [320, 0]
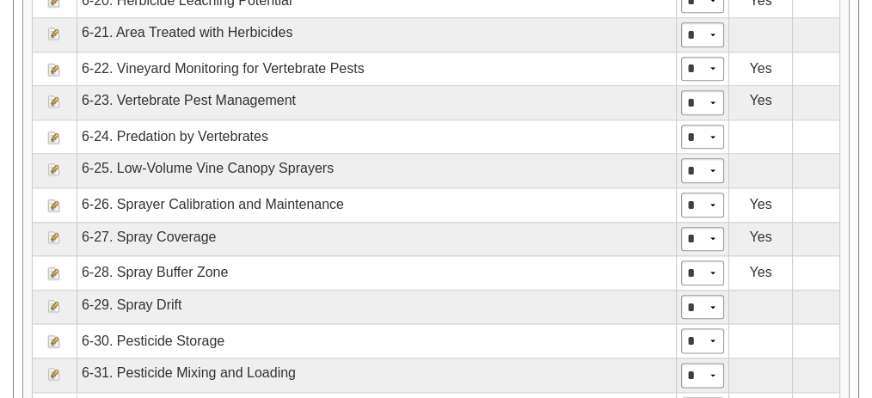
scroll to position [2108, 0]
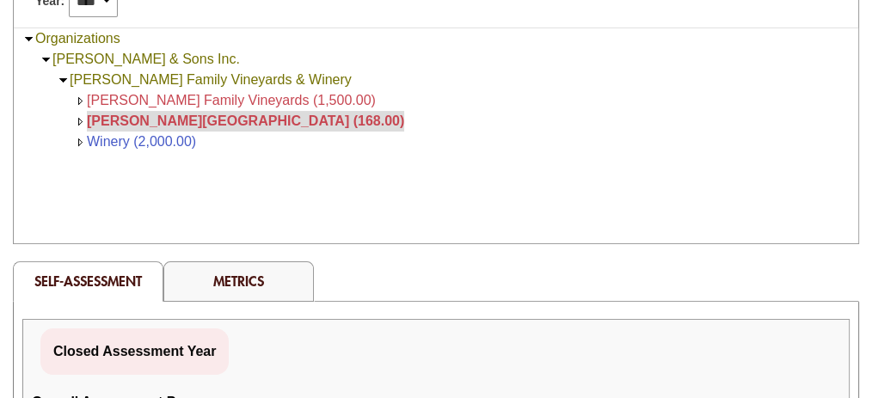
scroll to position [286, 0]
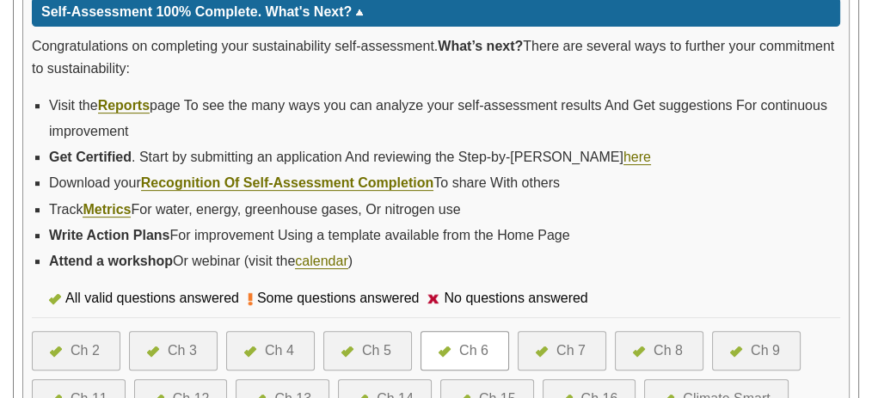
scroll to position [766, 0]
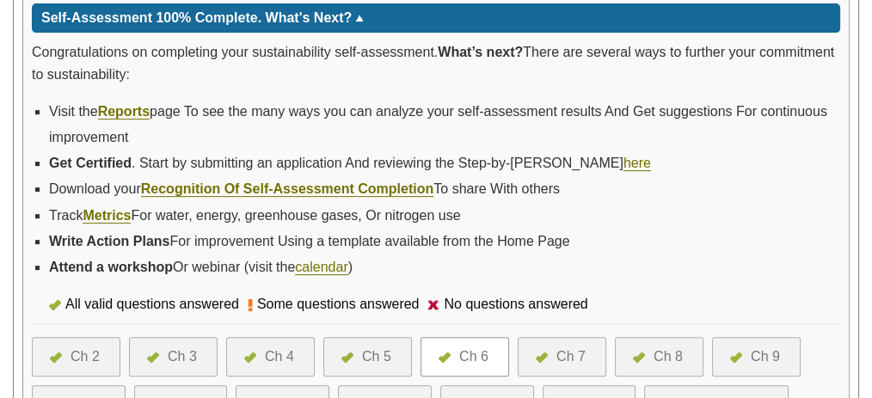
click at [586, 347] on div "Ch 7" at bounding box center [571, 357] width 29 height 21
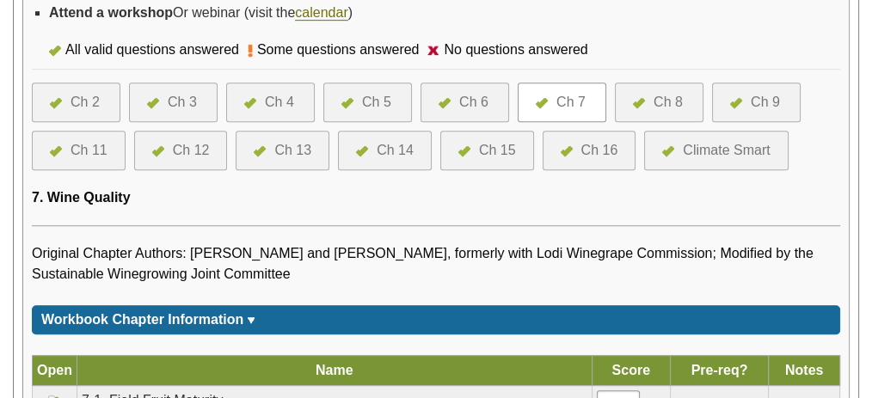
scroll to position [1023, 0]
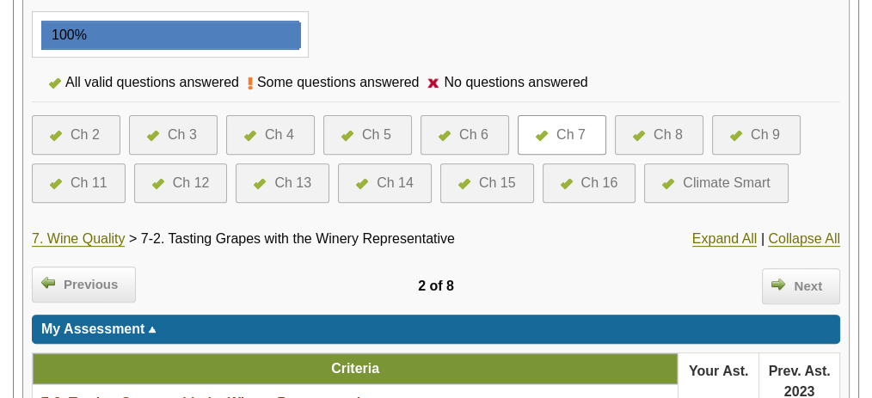
scroll to position [640, 0]
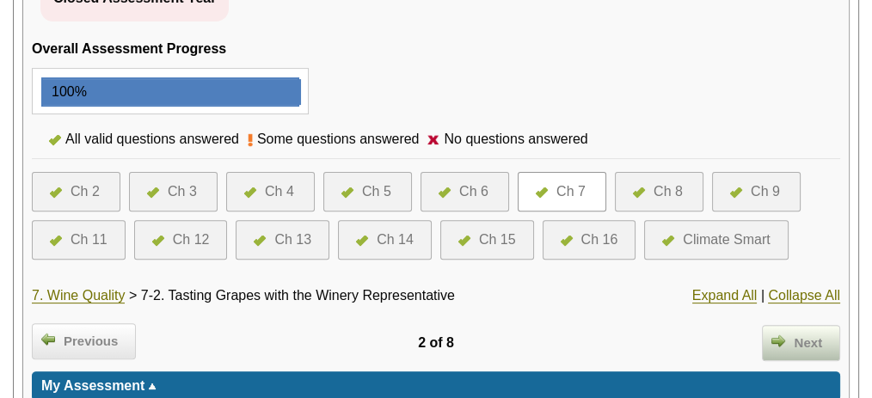
click at [807, 334] on span "Next" at bounding box center [808, 344] width 46 height 20
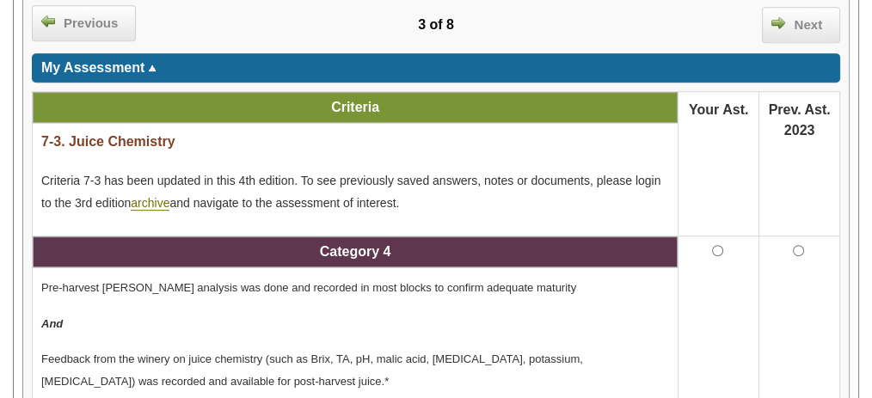
scroll to position [961, 0]
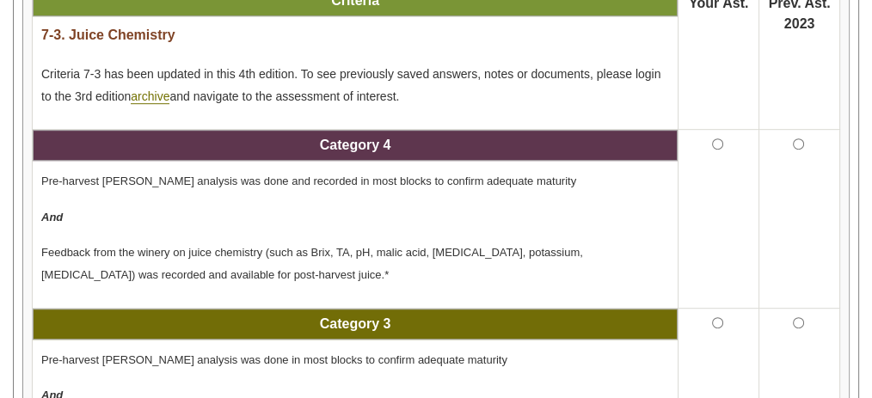
click at [0, 0] on td at bounding box center [0, 0] width 0 height 0
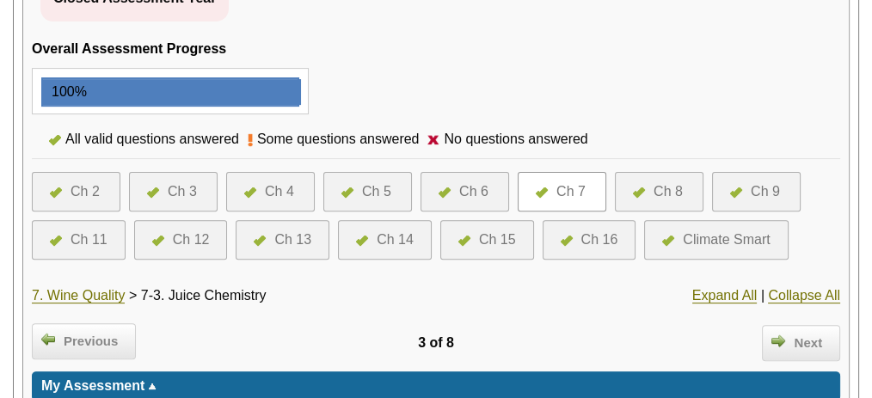
scroll to position [627, 0]
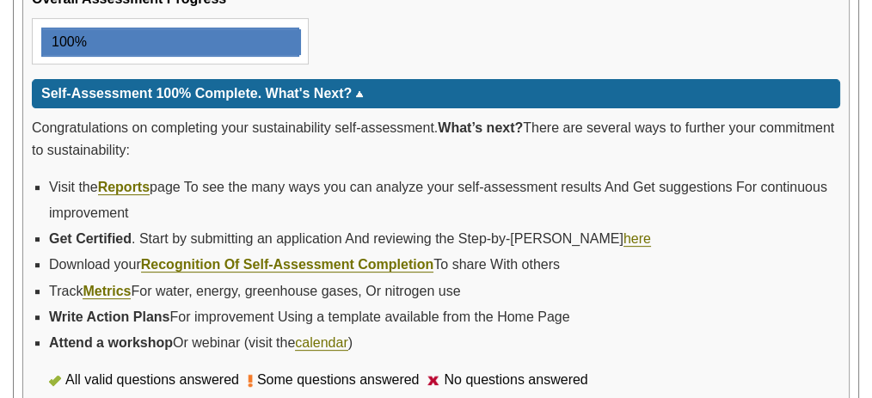
scroll to position [690, 0]
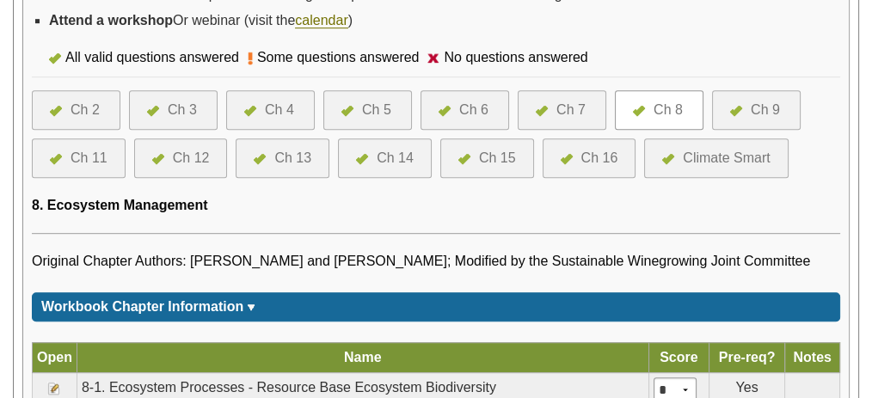
scroll to position [1013, 0]
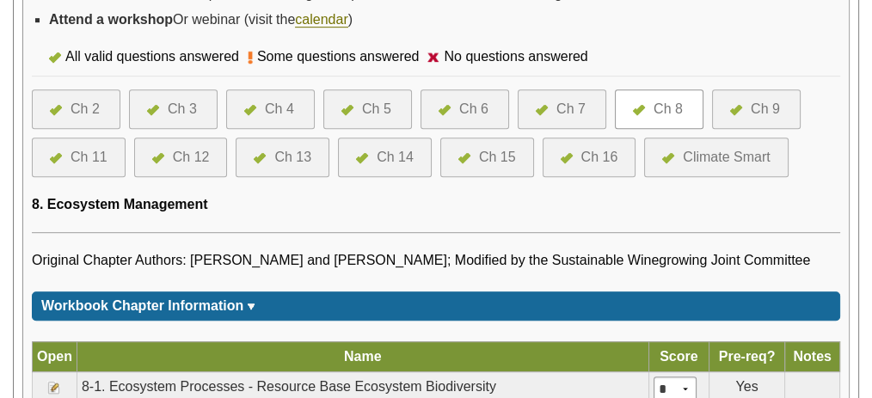
click at [61, 381] on img at bounding box center [54, 388] width 14 height 14
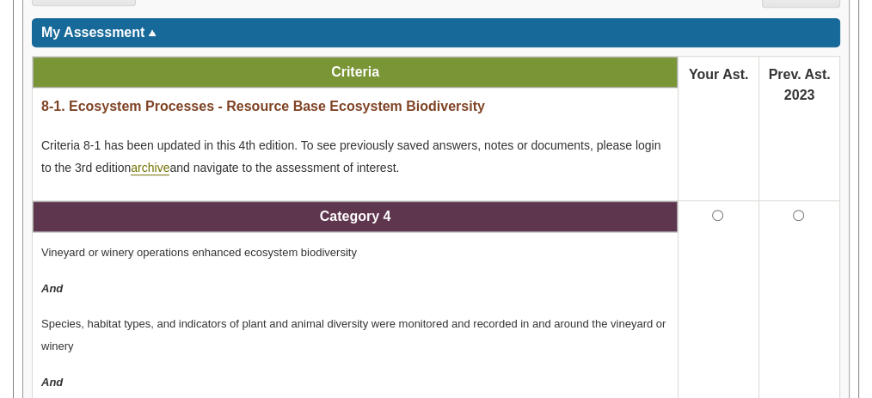
scroll to position [1013, 0]
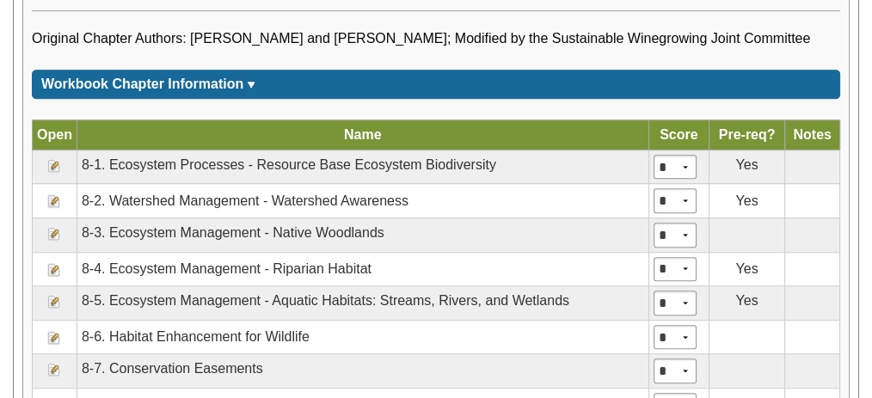
scroll to position [1236, 0]
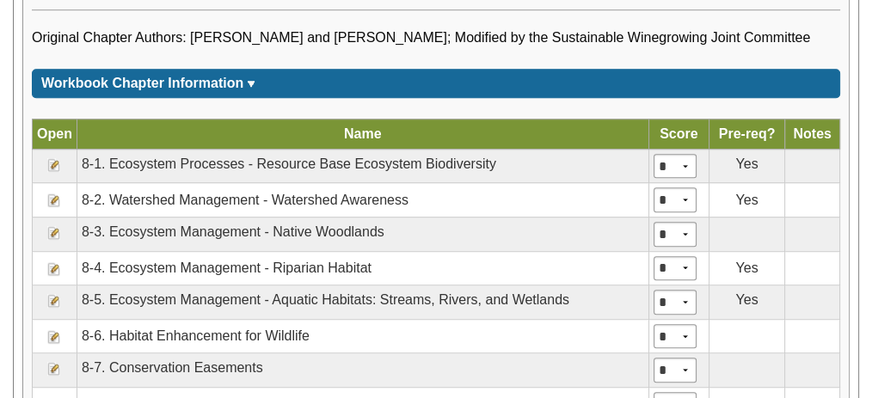
click at [61, 397] on img at bounding box center [54, 405] width 14 height 14
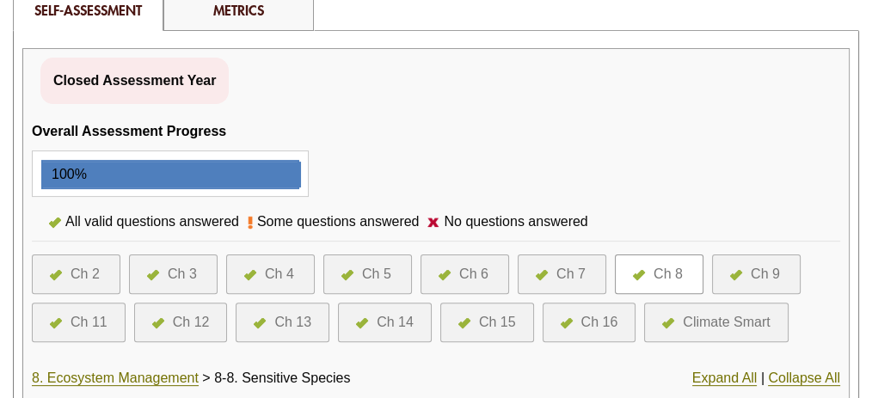
scroll to position [561, 0]
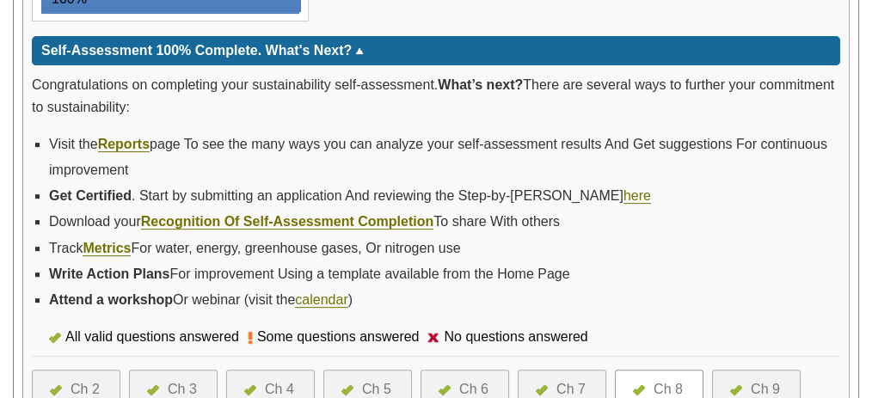
scroll to position [729, 0]
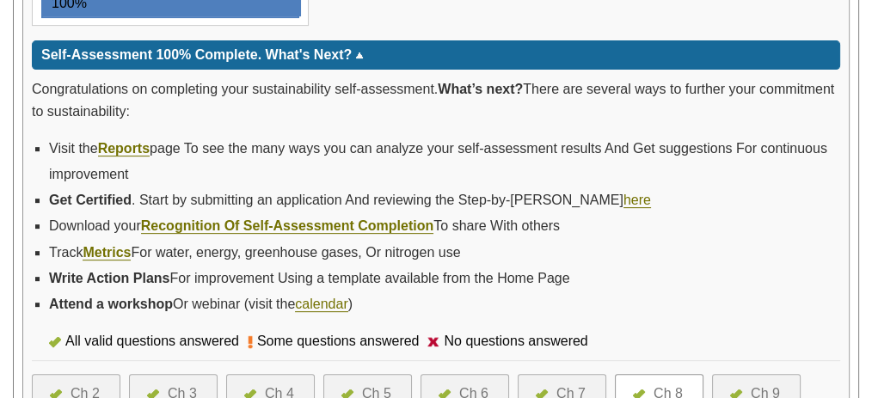
click at [751, 384] on div "Ch 9" at bounding box center [765, 394] width 29 height 21
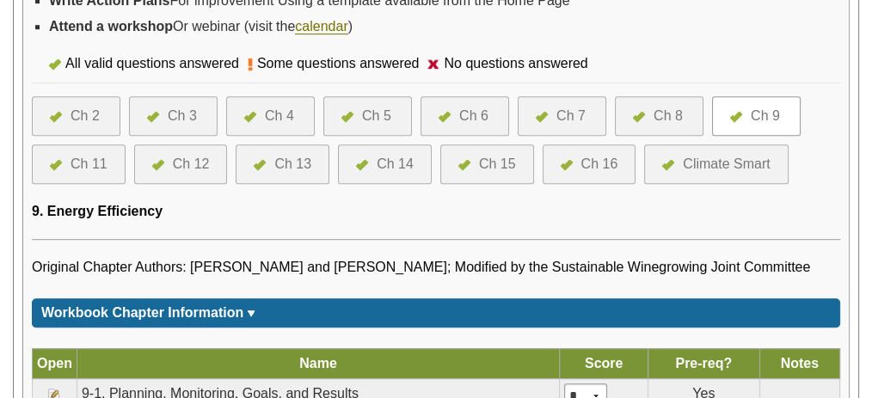
scroll to position [1009, 0]
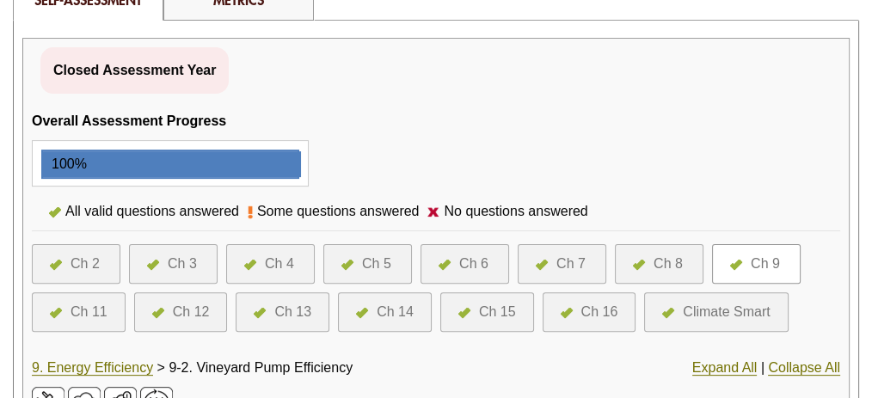
scroll to position [572, 0]
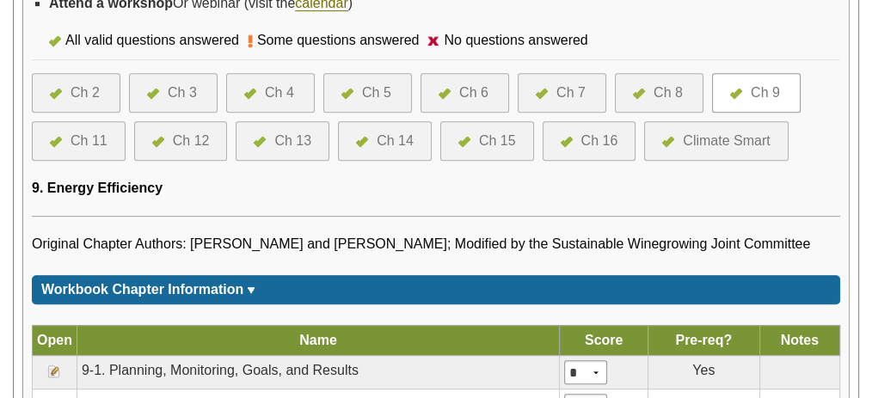
scroll to position [1030, 0]
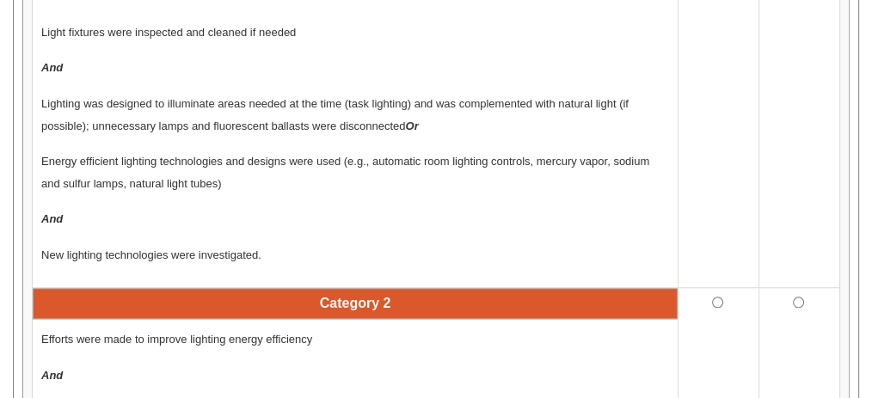
scroll to position [1675, 0]
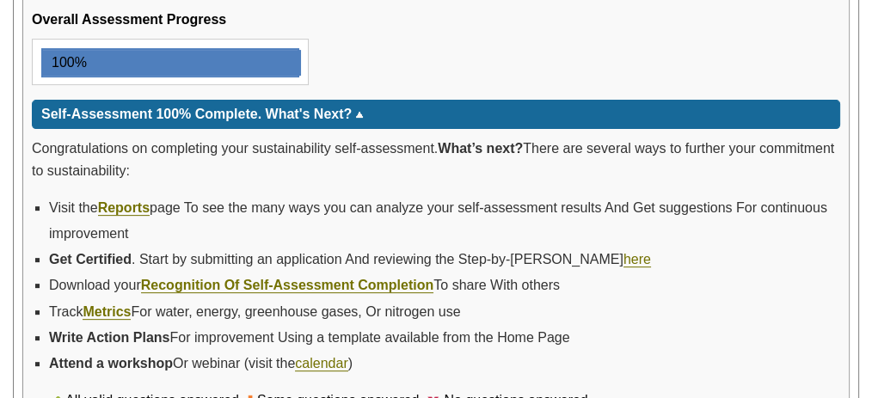
scroll to position [670, 0]
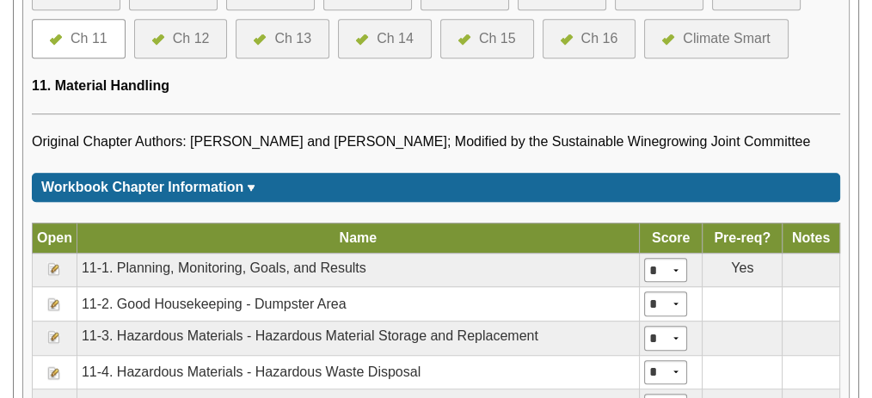
scroll to position [1133, 0]
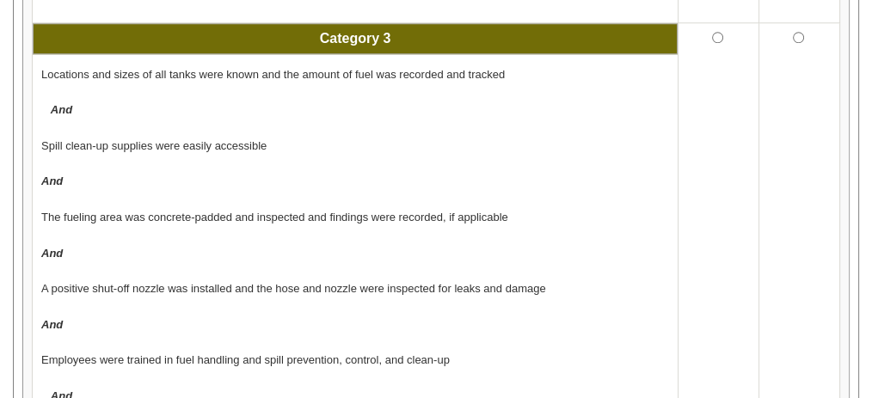
scroll to position [1629, 0]
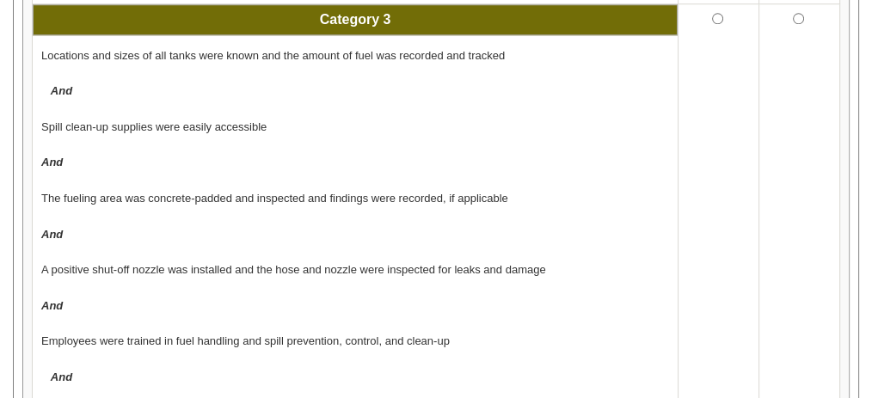
click at [0, 0] on td "Locations and sizes of all tanks were known and the amount of fuel was recorded…" at bounding box center [0, 0] width 0 height 0
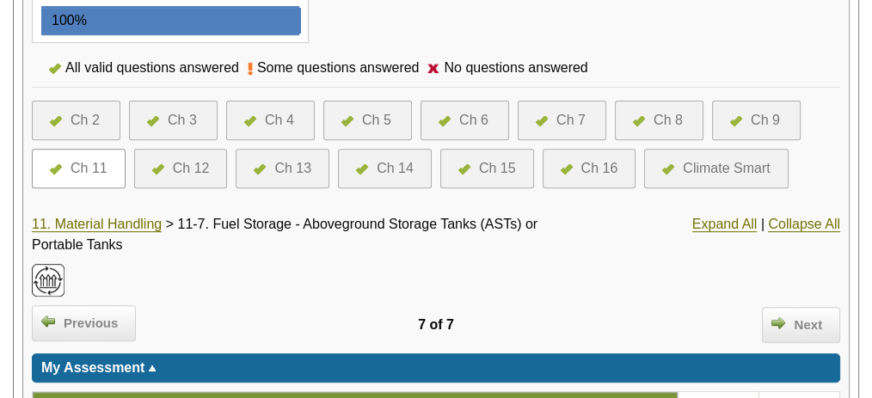
scroll to position [740, 0]
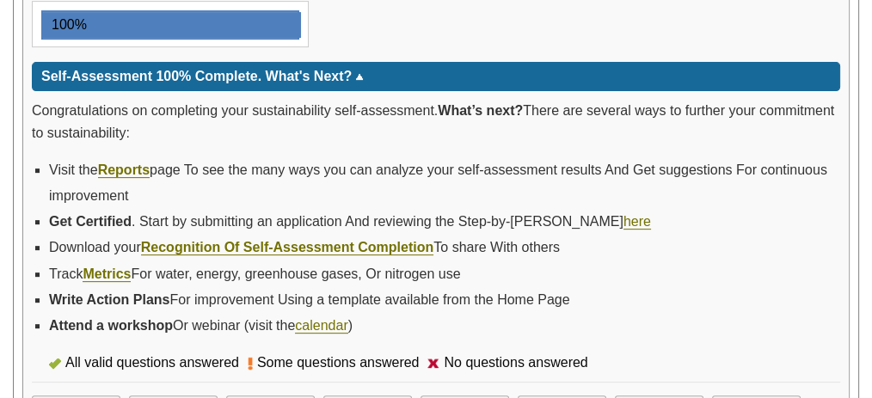
scroll to position [708, 0]
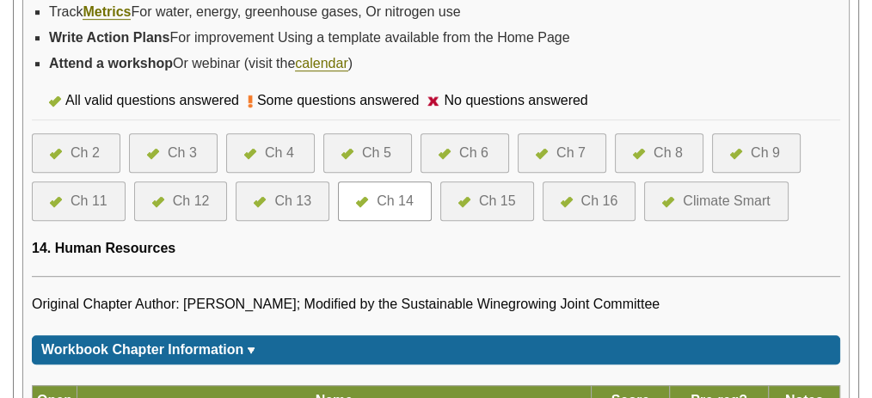
scroll to position [972, 0]
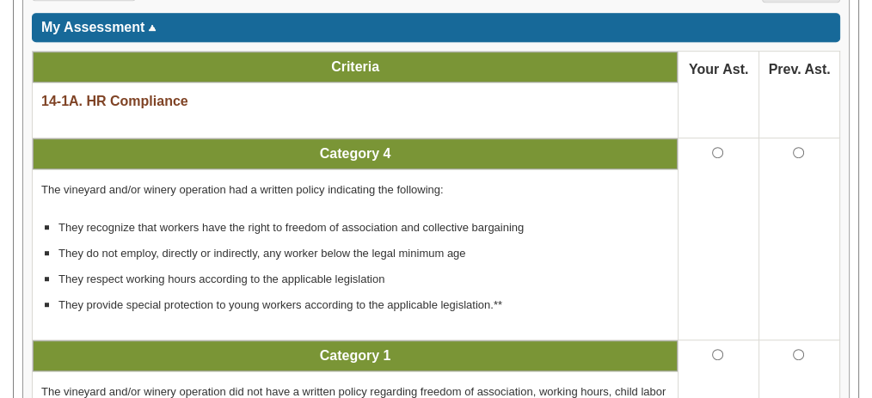
scroll to position [997, 0]
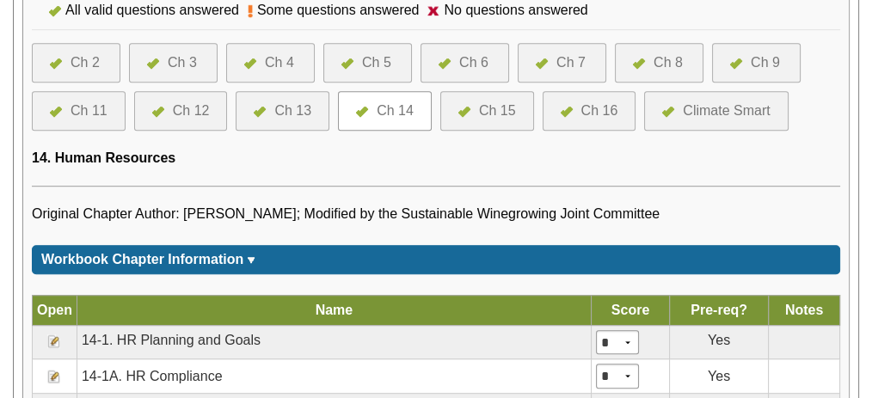
scroll to position [1089, 0]
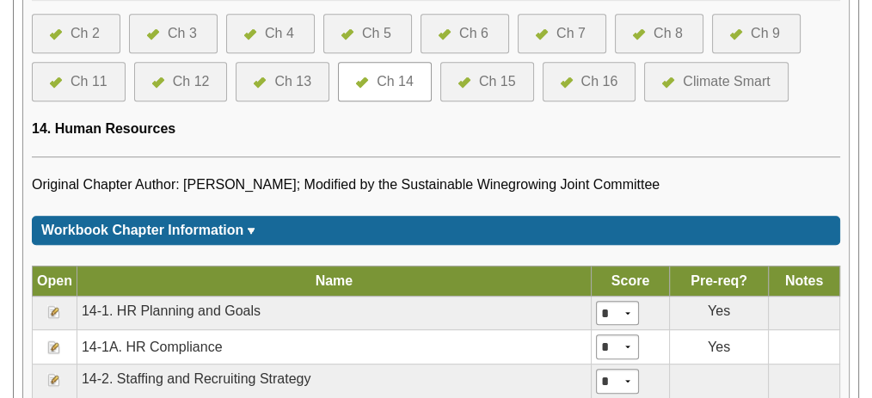
click at [61, 373] on img at bounding box center [54, 380] width 14 height 14
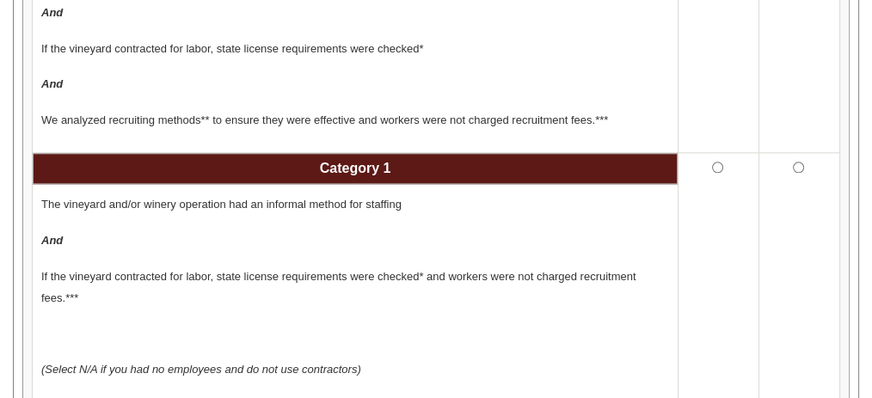
scroll to position [2019, 0]
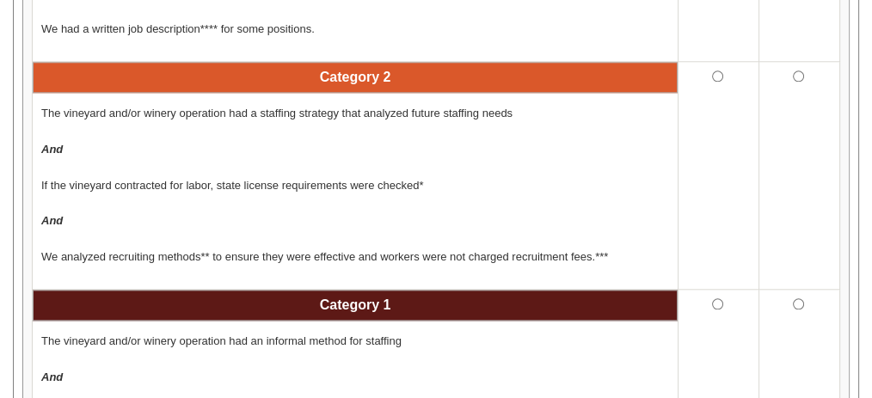
scroll to position [1884, 0]
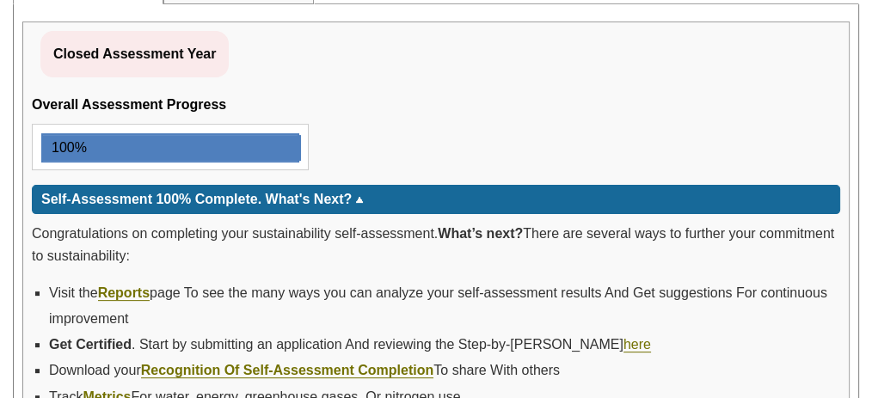
scroll to position [590, 0]
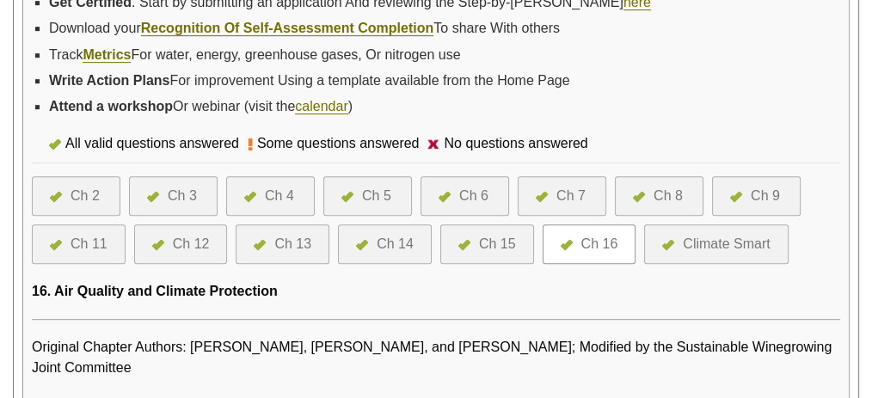
scroll to position [928, 0]
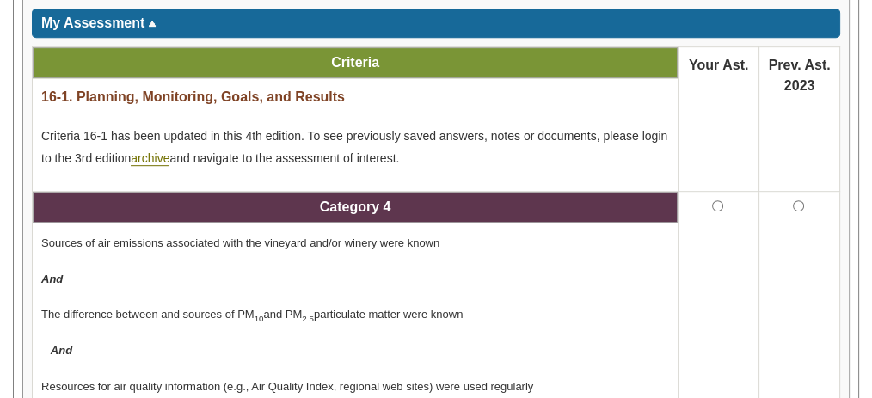
scroll to position [1035, 0]
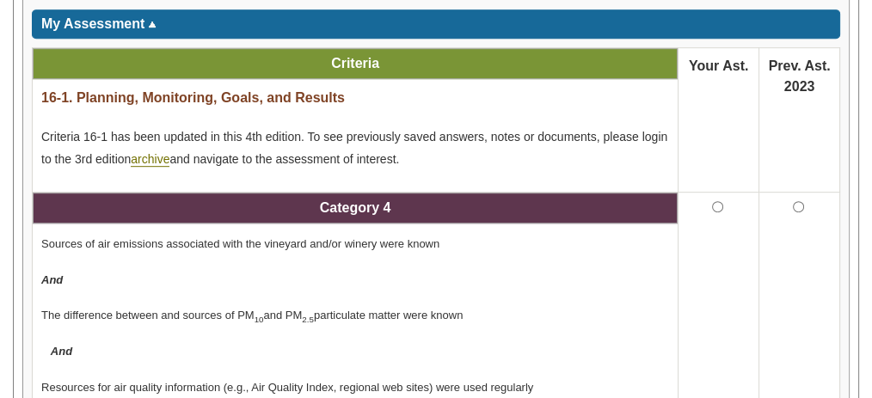
click at [0, 0] on p "There was awareness of resources for air quality information" at bounding box center [0, 0] width 0 height 0
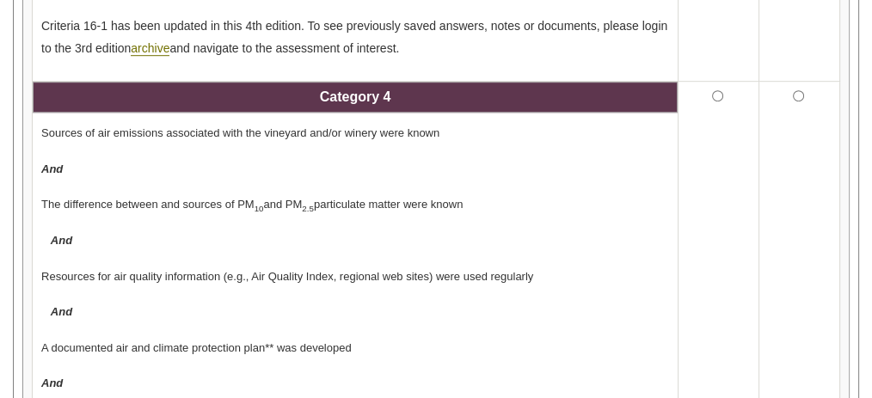
scroll to position [1154, 0]
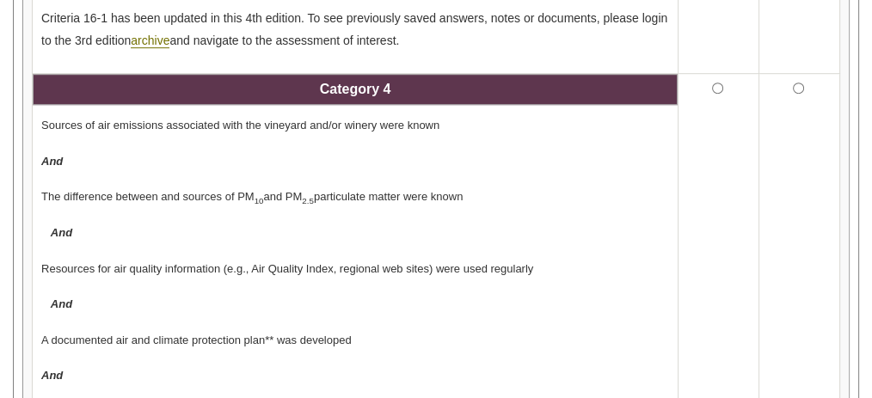
click at [0, 0] on td "Sources of air emissions associated with the vineyard and/or winery were known …" at bounding box center [0, 0] width 0 height 0
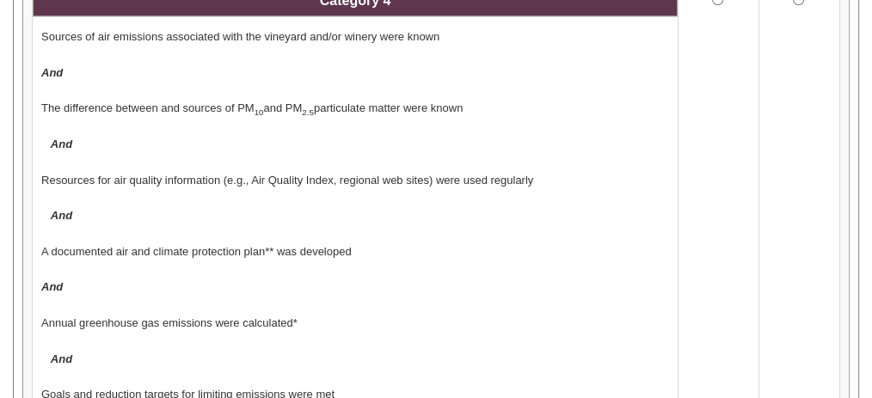
scroll to position [1242, 0]
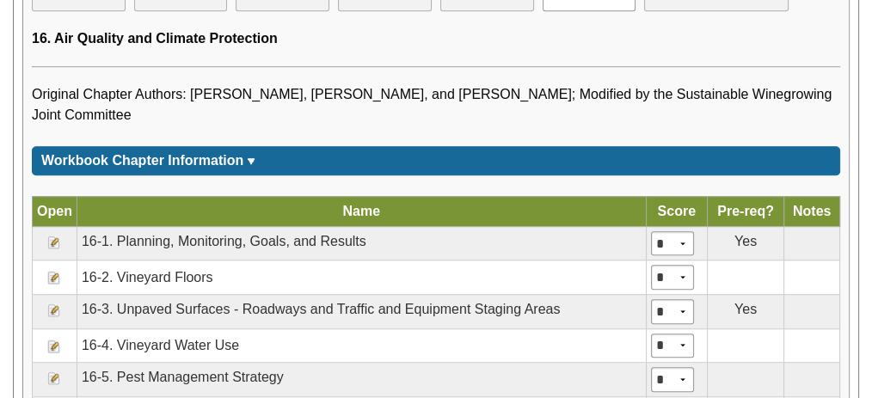
scroll to position [1179, 0]
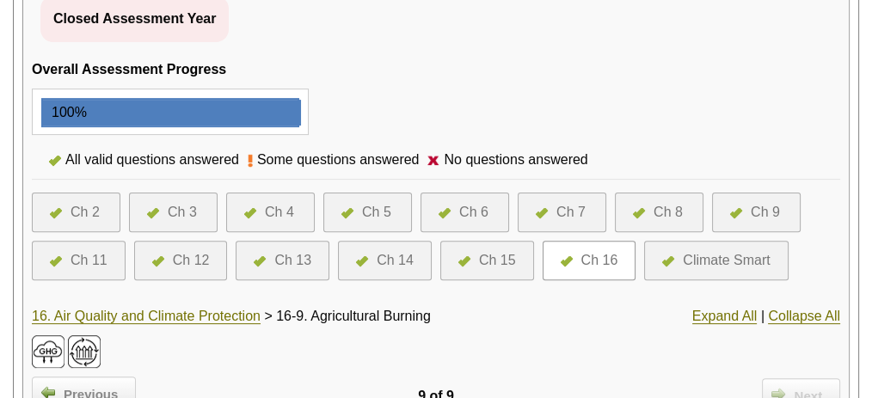
scroll to position [614, 0]
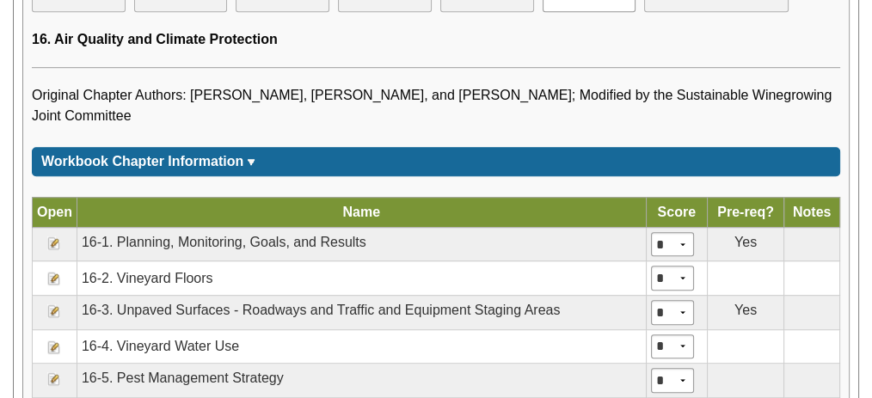
scroll to position [1179, 0]
click at [0, 0] on td "16-9" at bounding box center [0, 0] width 0 height 0
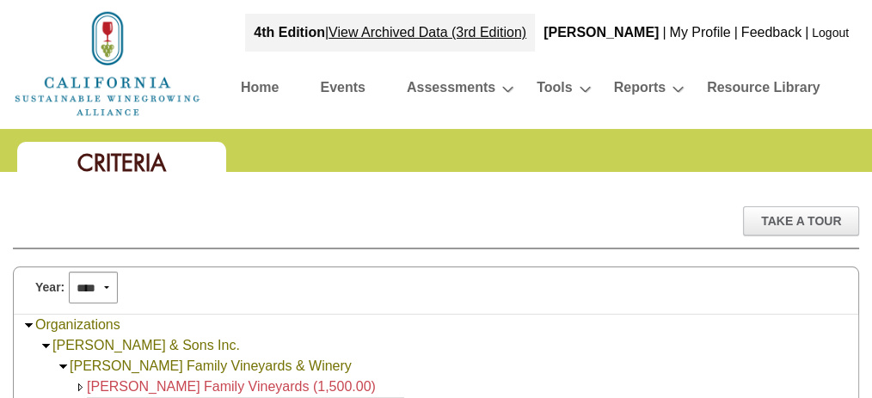
scroll to position [45, 0]
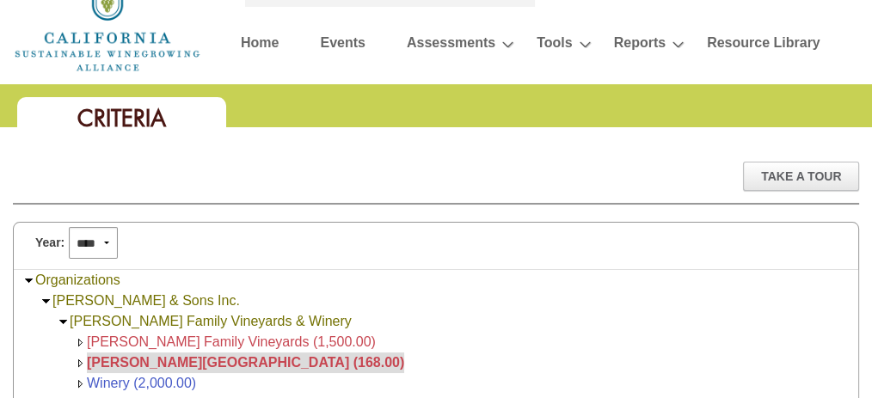
drag, startPoint x: 382, startPoint y: 229, endPoint x: 510, endPoint y: 344, distance: 172.4
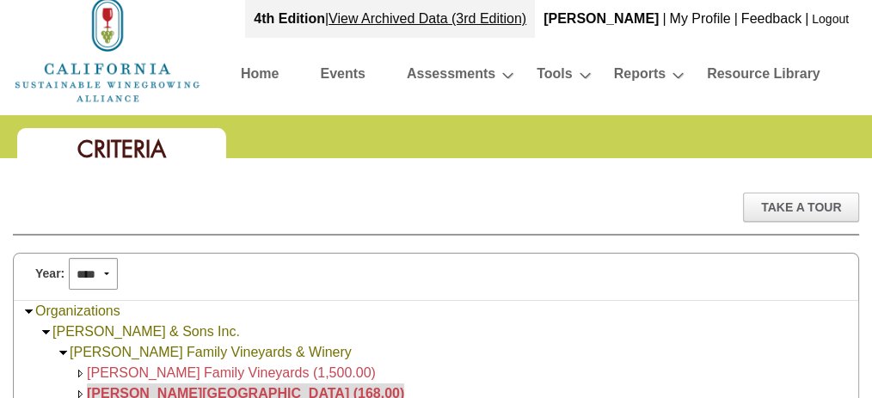
scroll to position [0, 0]
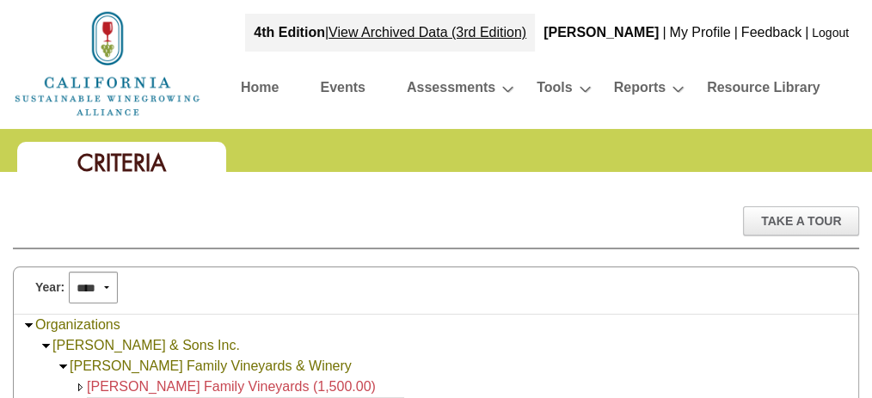
click at [260, 84] on link "Home" at bounding box center [260, 91] width 38 height 30
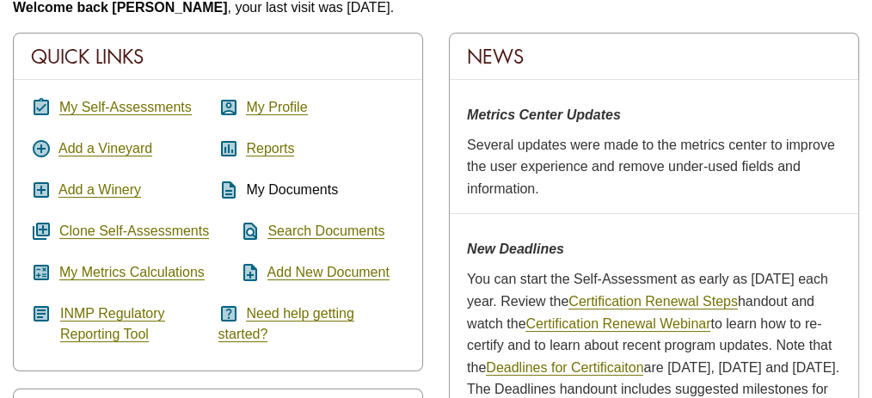
scroll to position [279, 0]
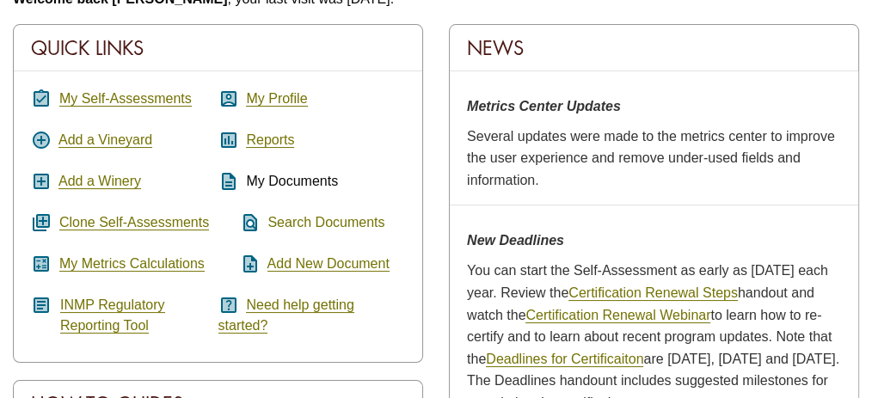
click at [303, 217] on link "Search Documents" at bounding box center [326, 222] width 117 height 15
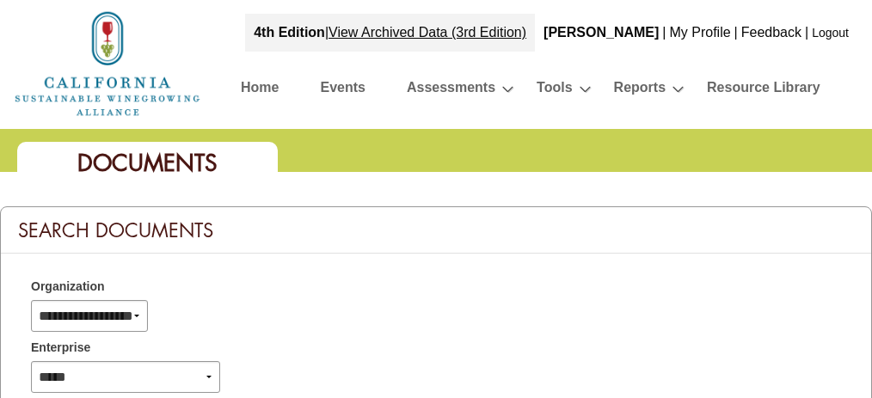
select select
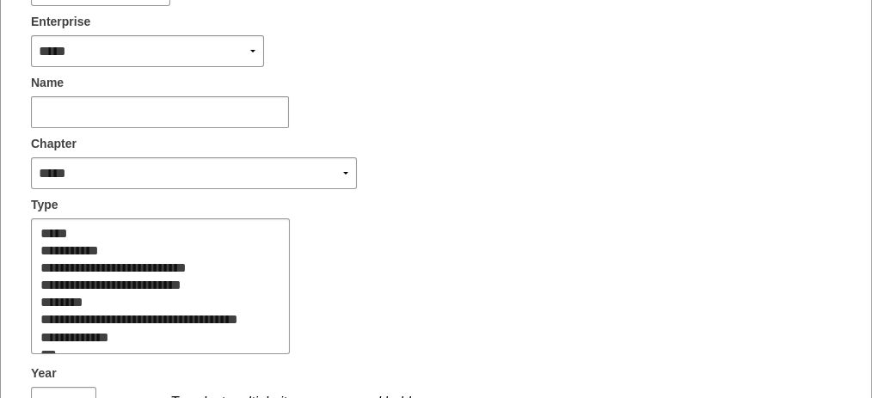
scroll to position [329, 0]
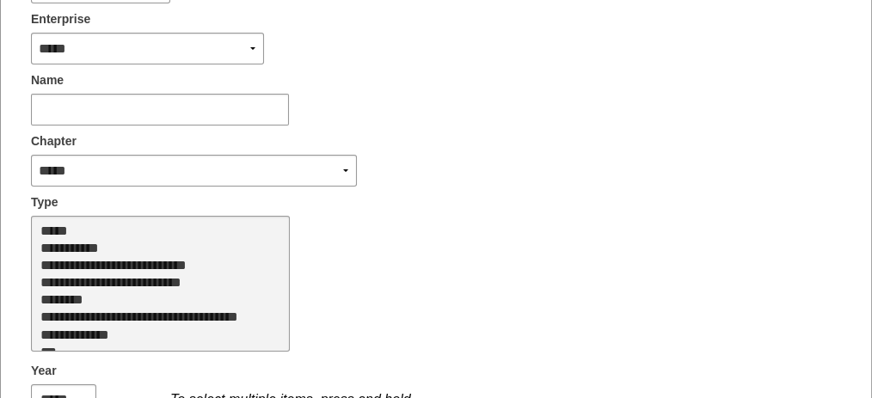
select select "**"
click at [163, 263] on option "**********" at bounding box center [153, 266] width 229 height 17
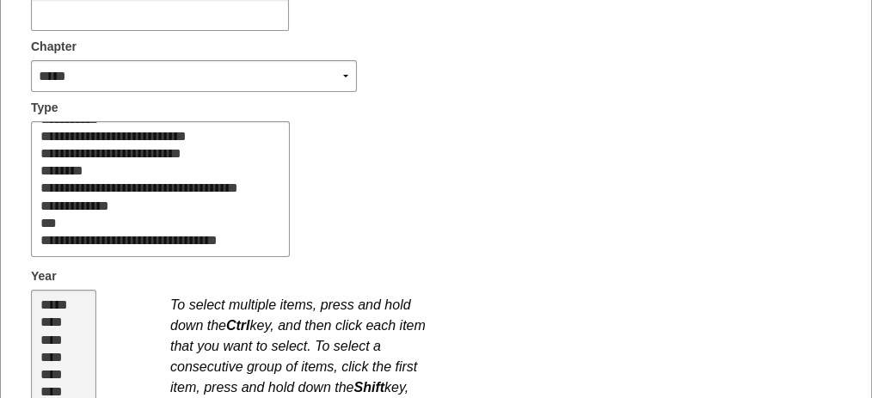
scroll to position [446, 0]
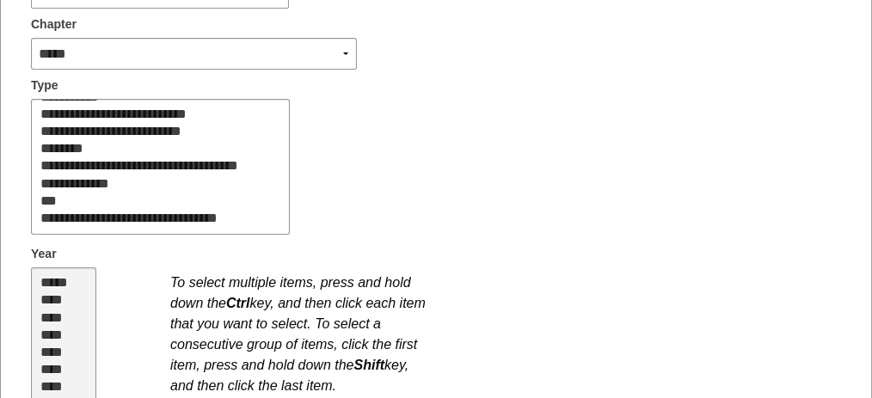
select select "**"
click at [53, 331] on select "***** **** **** **** **** **** **** **** **** **** **** **** **** **** ****" at bounding box center [63, 336] width 65 height 136
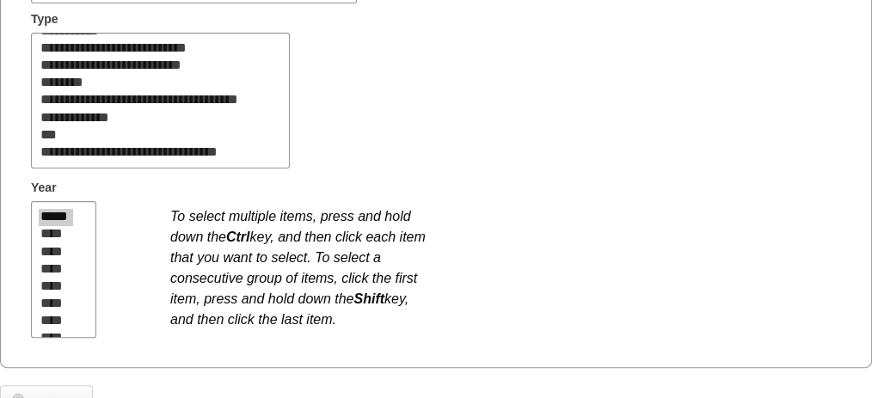
scroll to position [563, 0]
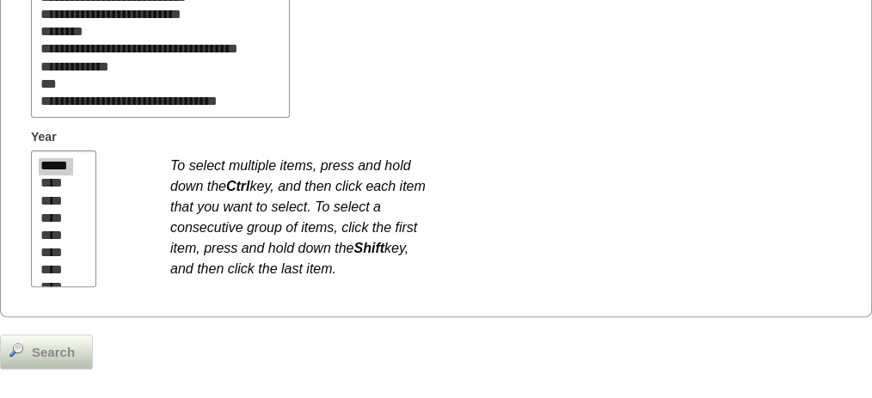
click at [48, 343] on span "Search" at bounding box center [53, 353] width 60 height 20
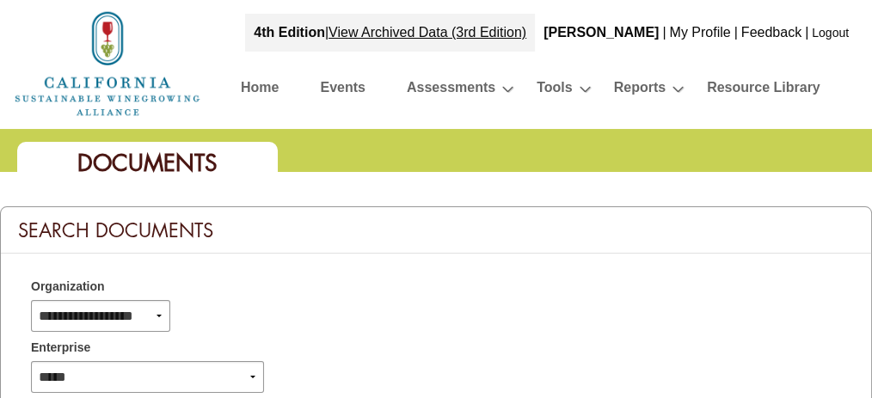
click at [260, 87] on link "Home" at bounding box center [260, 91] width 38 height 30
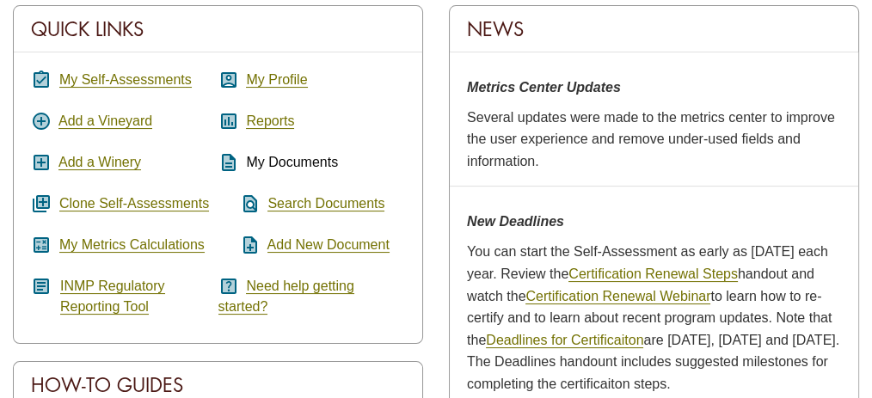
scroll to position [299, 0]
